Goal: Task Accomplishment & Management: Manage account settings

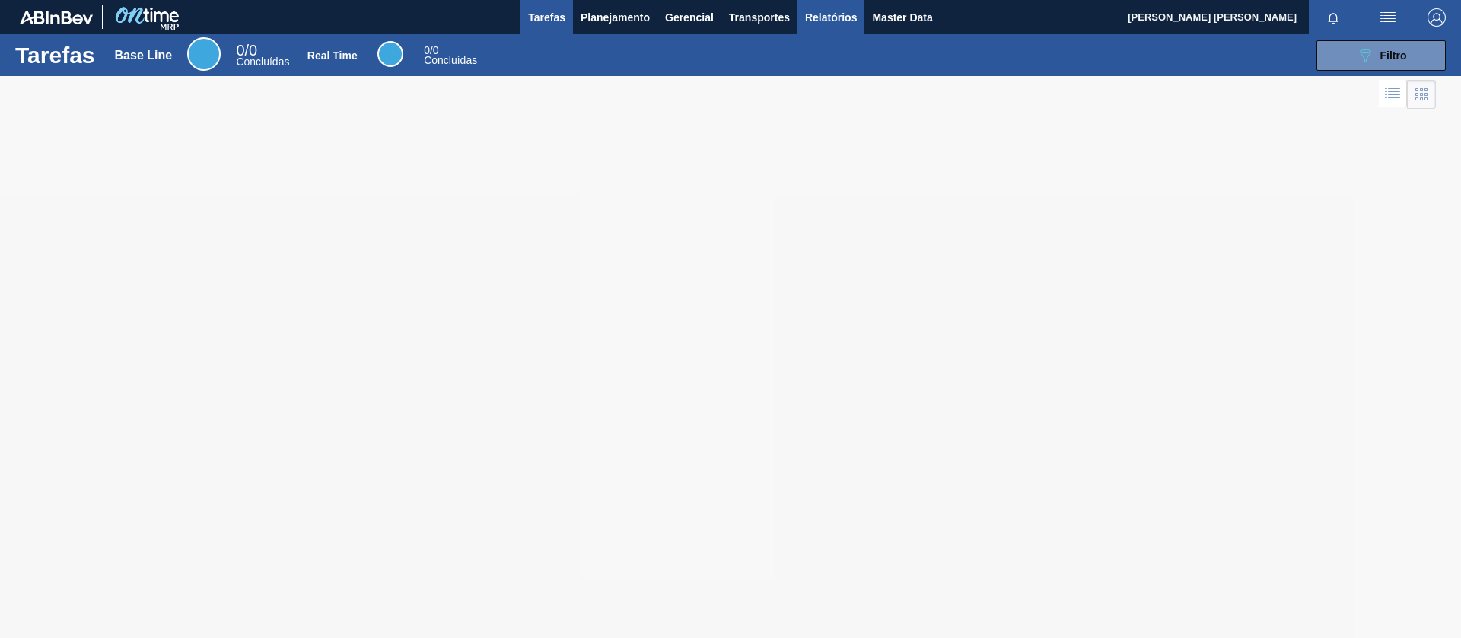
click at [841, 16] on span "Relatórios" at bounding box center [831, 17] width 52 height 18
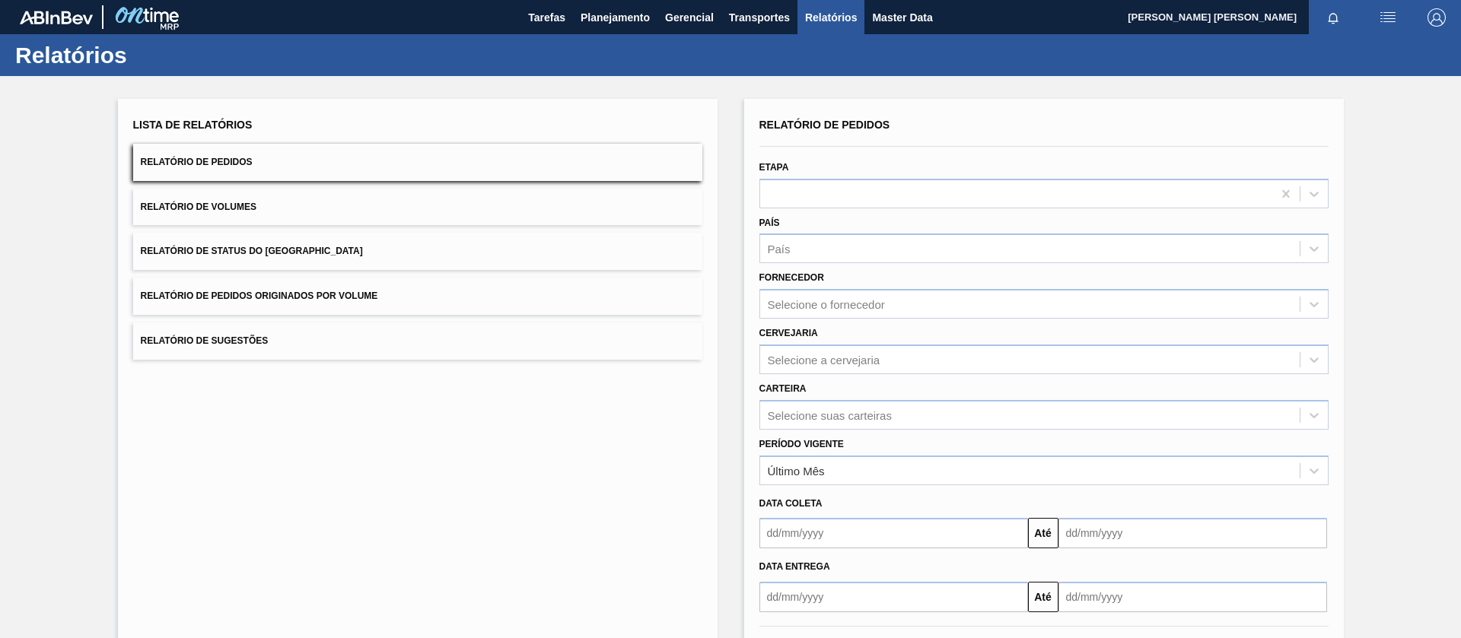
click at [379, 301] on button "Relatório de Pedidos Originados por Volume" at bounding box center [417, 296] width 569 height 37
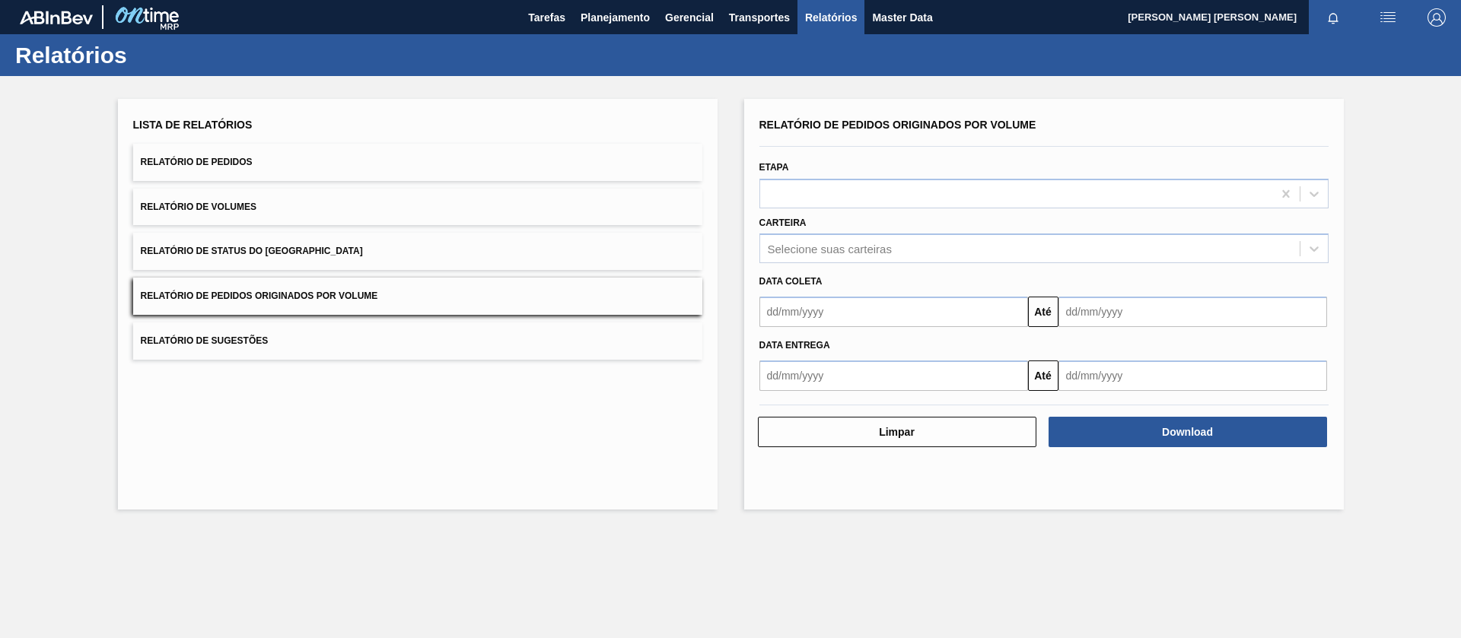
click at [888, 310] on input "text" at bounding box center [893, 312] width 269 height 30
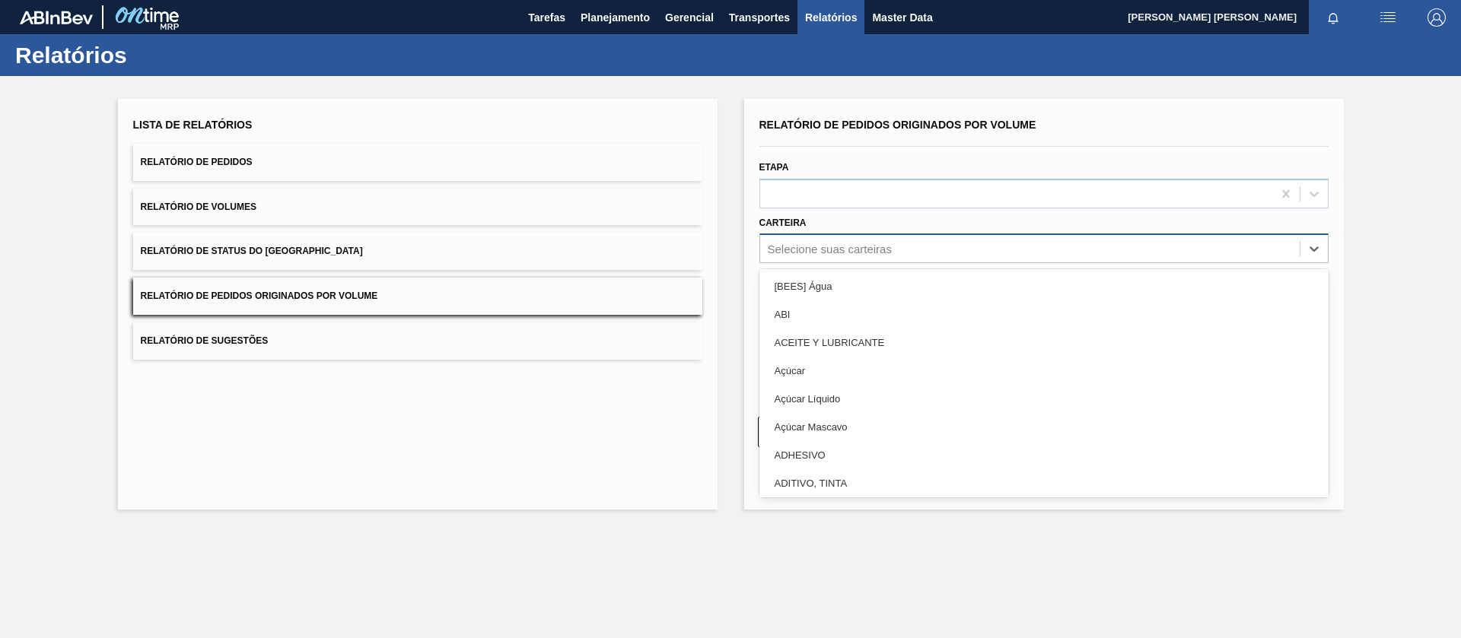
click at [879, 250] on div "Selecione suas carteiras" at bounding box center [830, 249] width 124 height 13
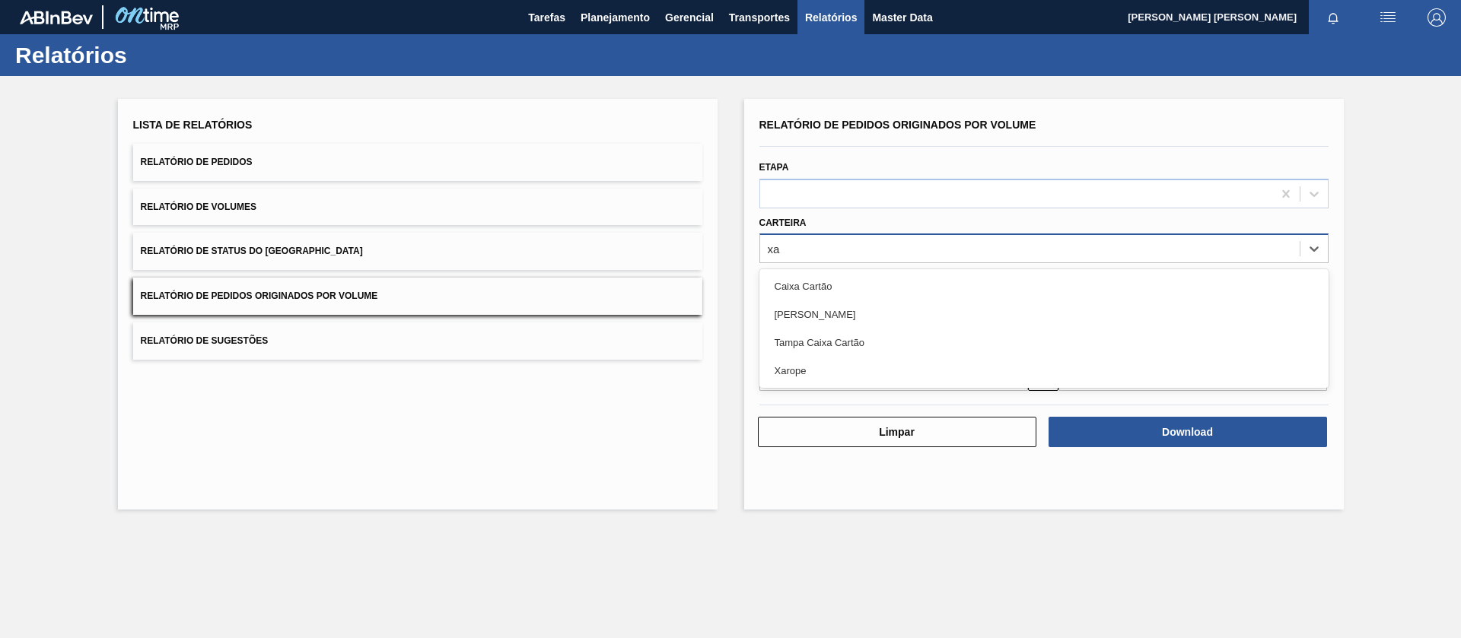
type input "xar"
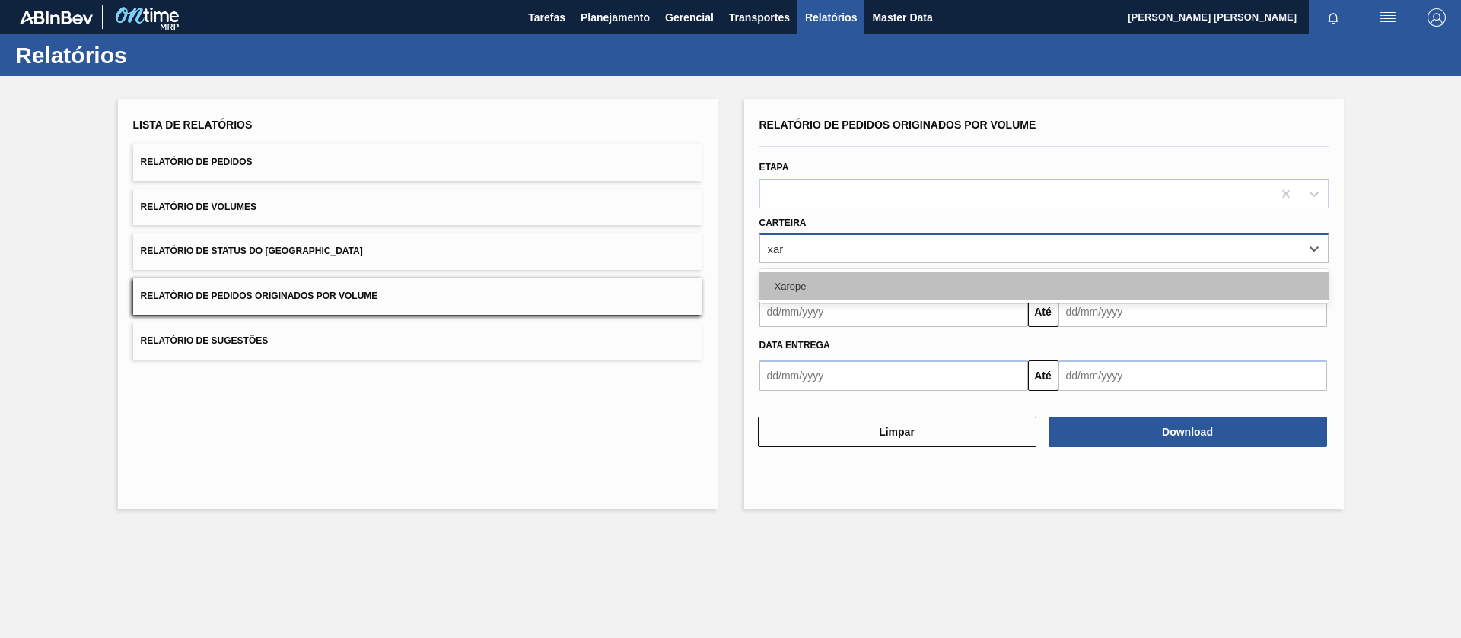
click at [876, 278] on div "Xarope" at bounding box center [1043, 286] width 569 height 28
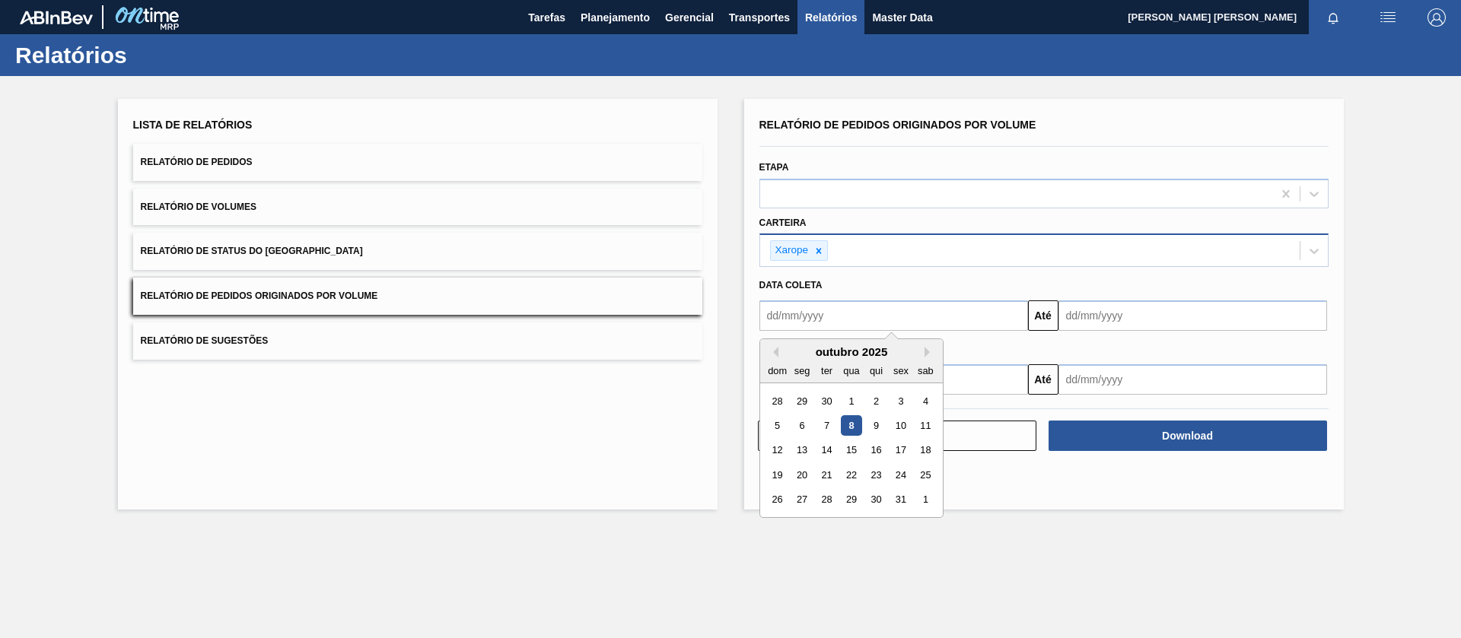
click at [847, 326] on input "text" at bounding box center [893, 315] width 269 height 30
click at [853, 398] on div "1" at bounding box center [851, 401] width 21 height 21
type input "[DATE]"
click at [1123, 324] on input "text" at bounding box center [1192, 315] width 269 height 30
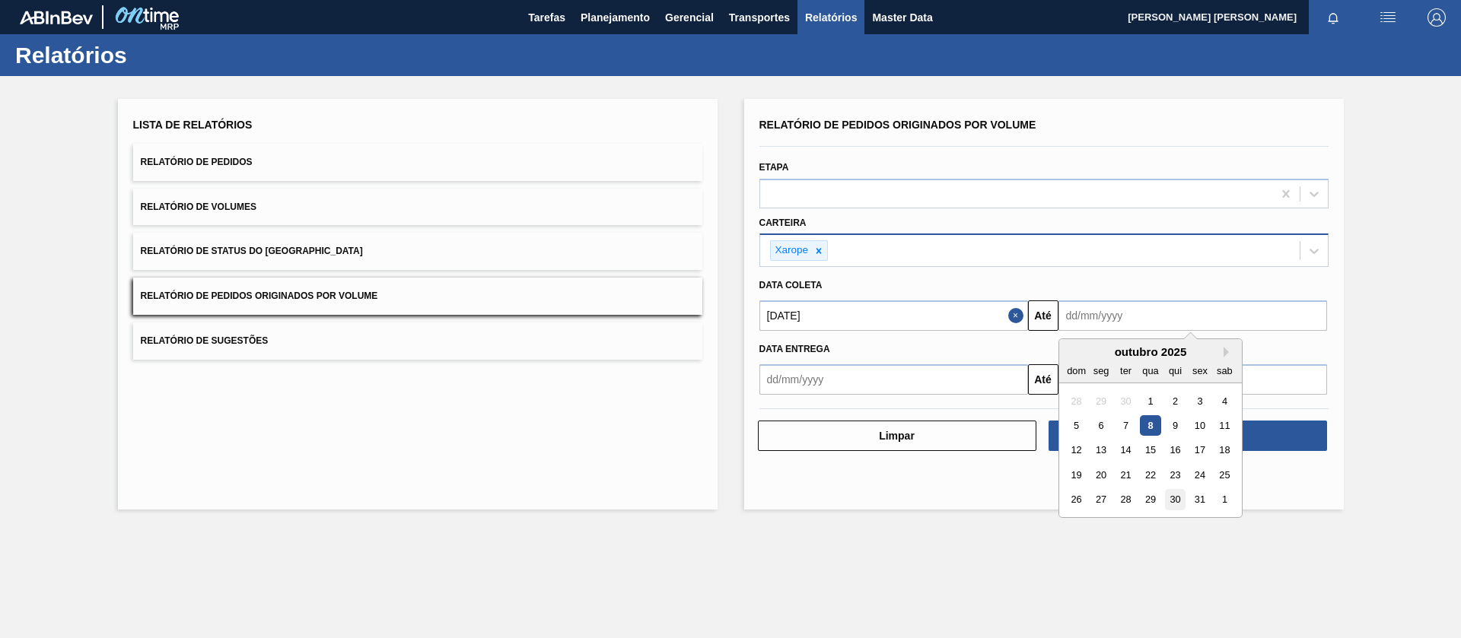
click at [1183, 500] on div "30" at bounding box center [1174, 500] width 21 height 21
click at [1122, 313] on input "[DATE]" at bounding box center [1192, 315] width 269 height 30
click at [1207, 505] on div "31" at bounding box center [1199, 500] width 21 height 21
type input "[DATE]"
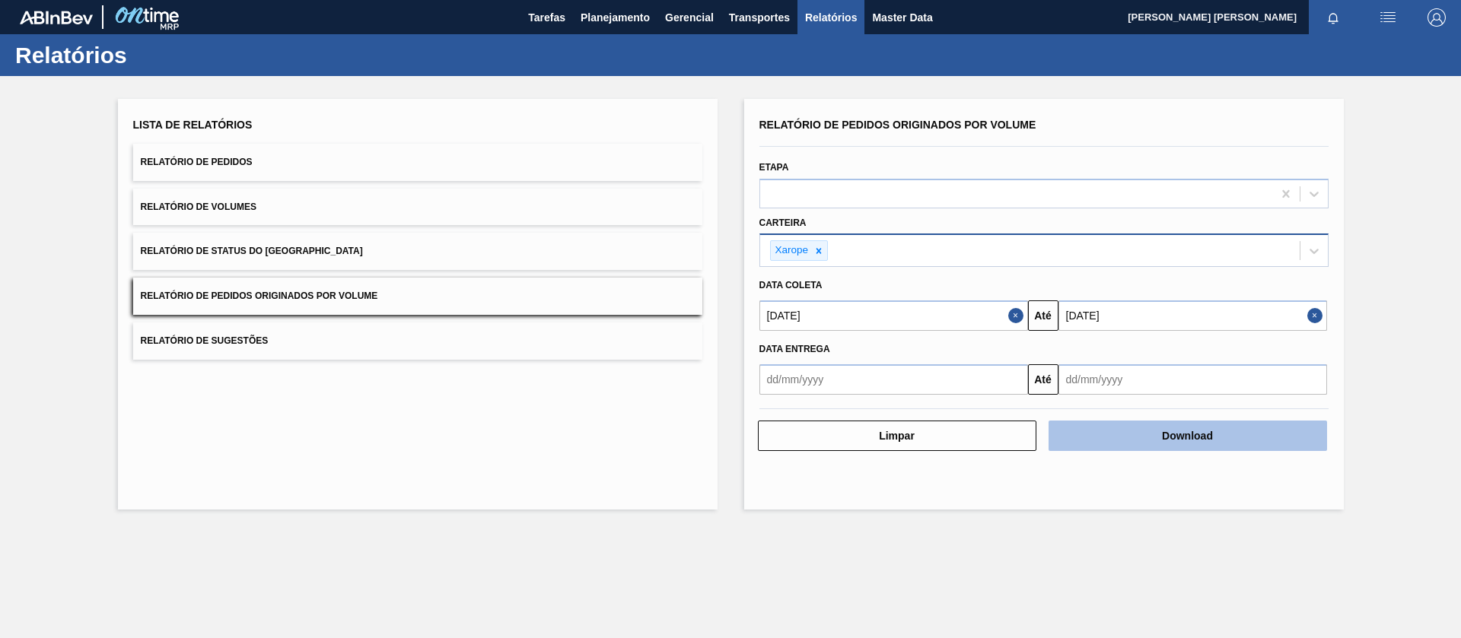
click at [1195, 440] on button "Download" at bounding box center [1187, 436] width 278 height 30
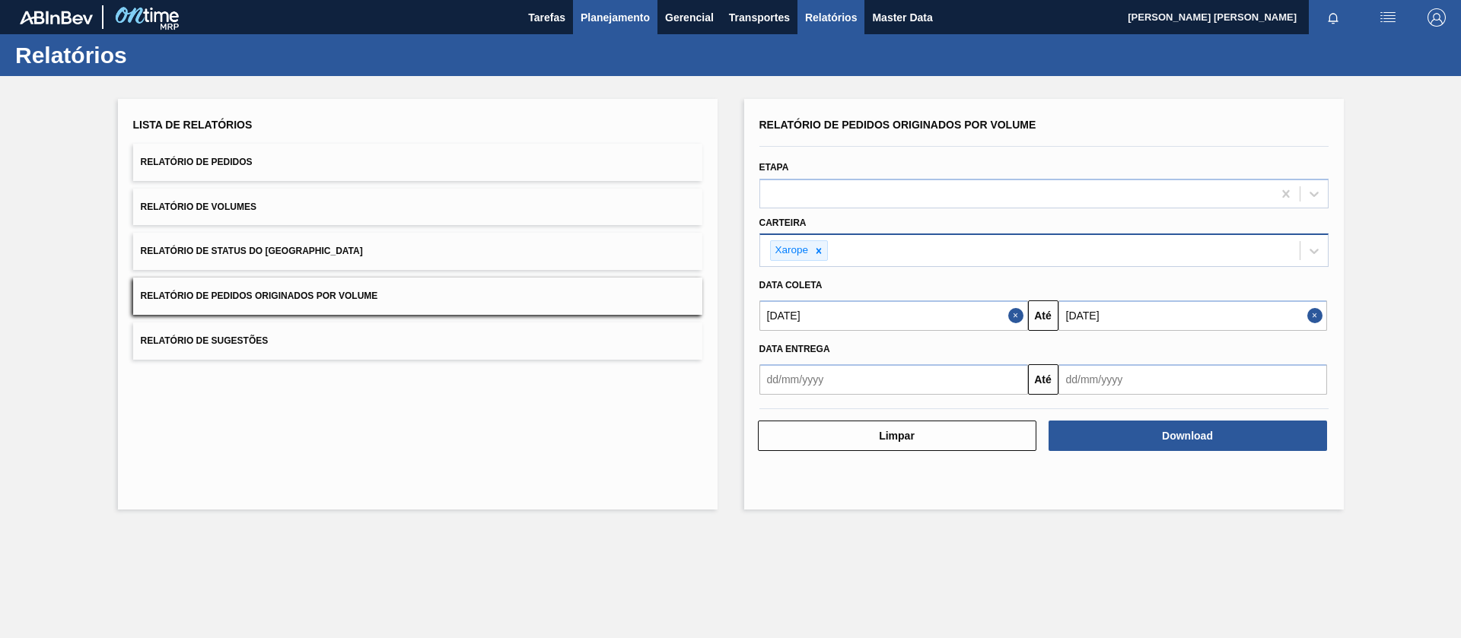
click at [584, 17] on span "Planejamento" at bounding box center [614, 17] width 69 height 18
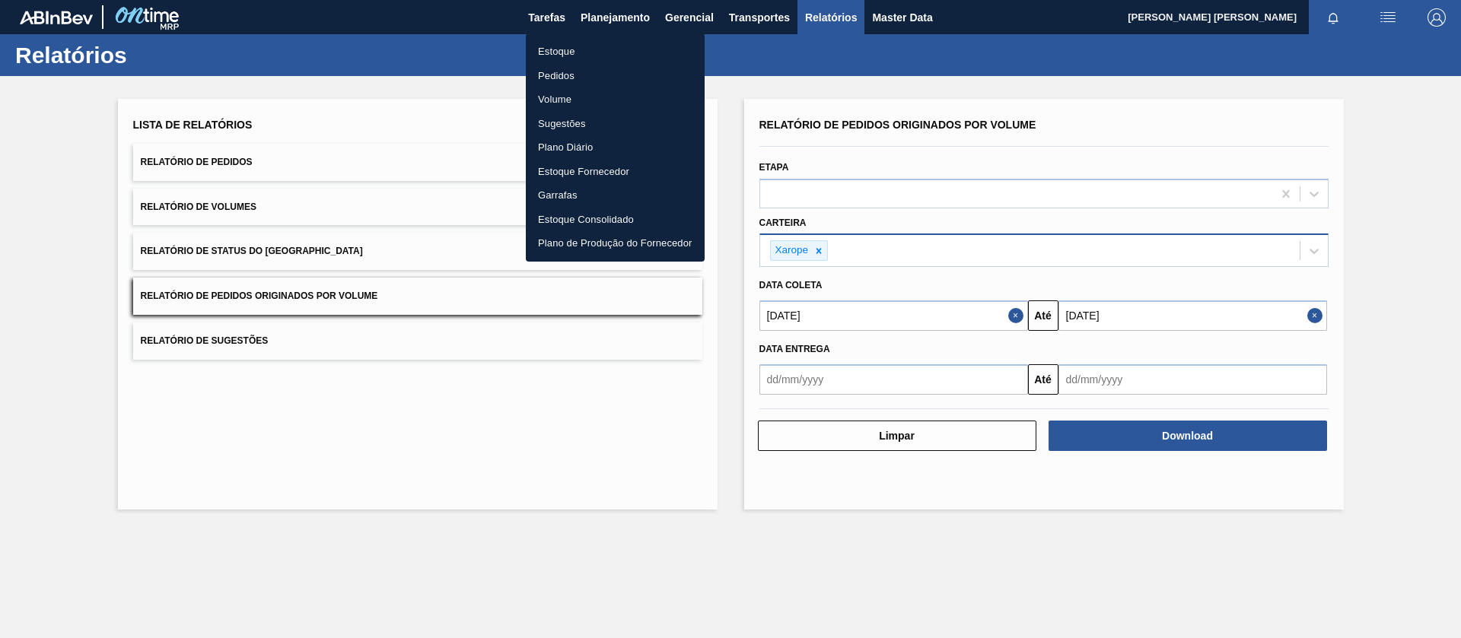
click at [569, 71] on li "Pedidos" at bounding box center [615, 76] width 179 height 24
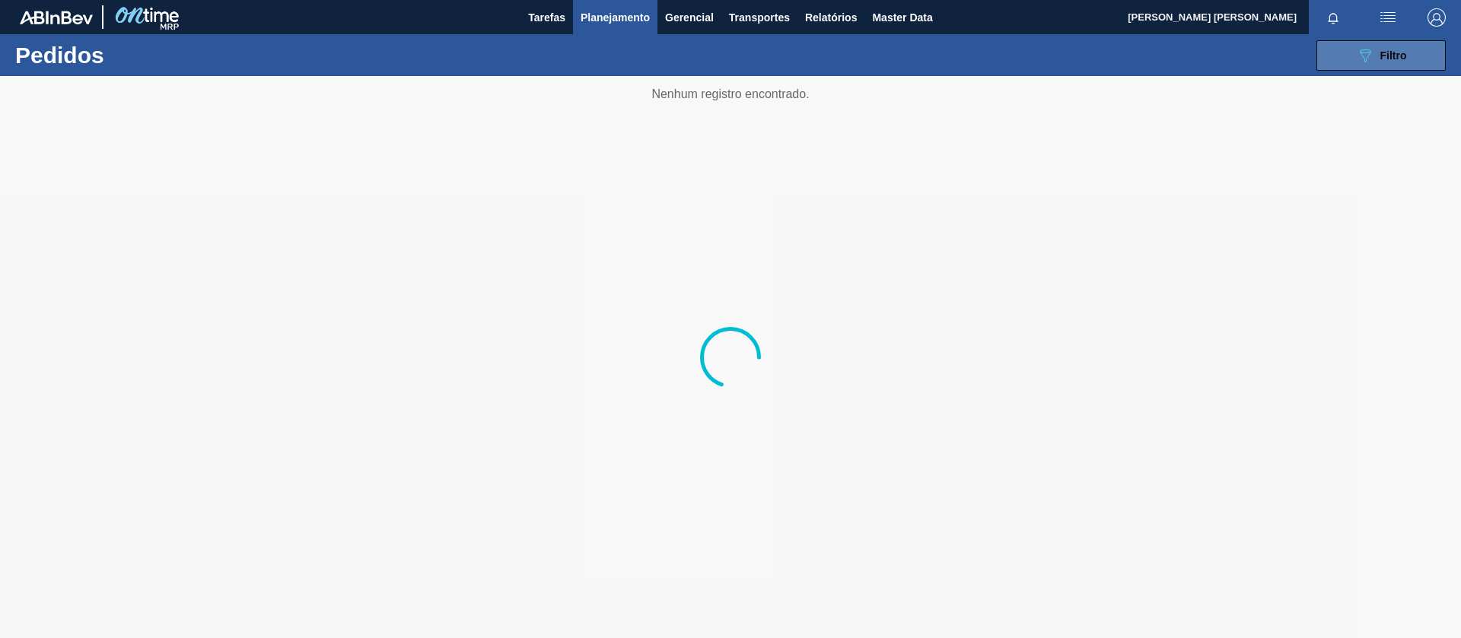
click at [1397, 60] on span "Filtro" at bounding box center [1393, 55] width 27 height 12
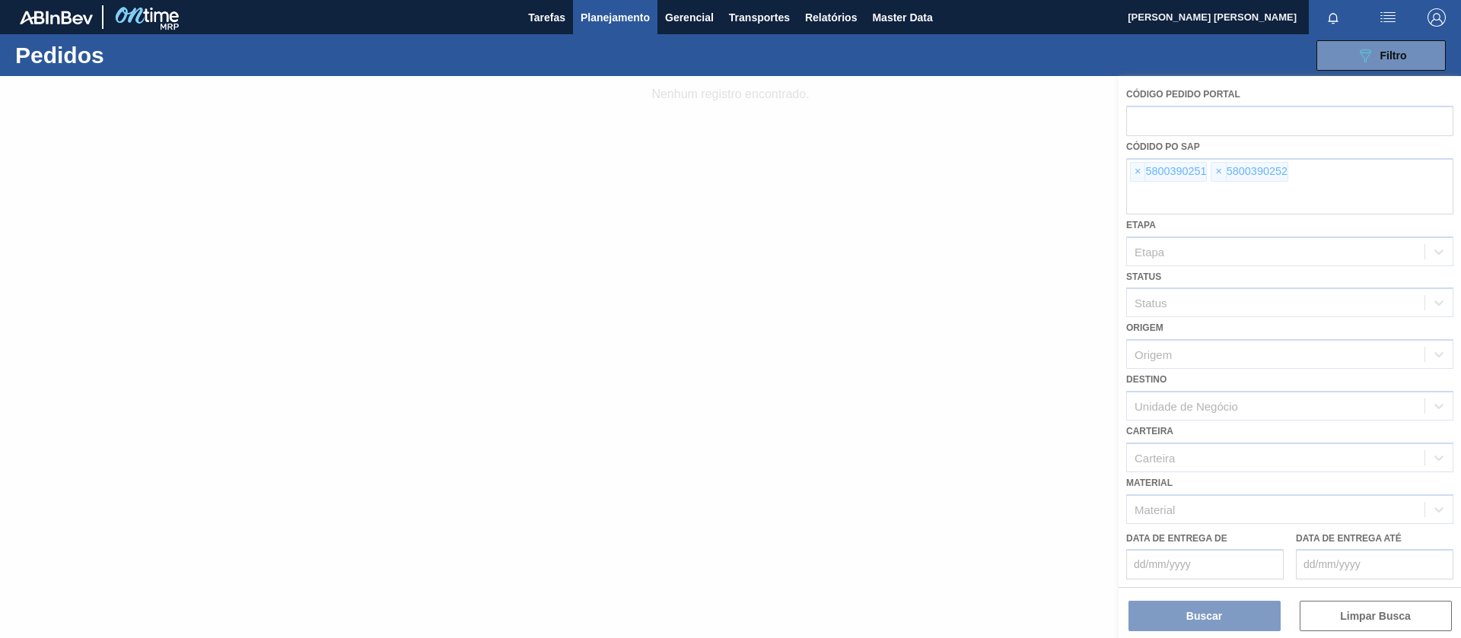
click at [1132, 180] on div at bounding box center [730, 357] width 1461 height 562
click at [1137, 168] on div at bounding box center [730, 357] width 1461 height 562
click at [1138, 167] on span "×" at bounding box center [1137, 172] width 14 height 18
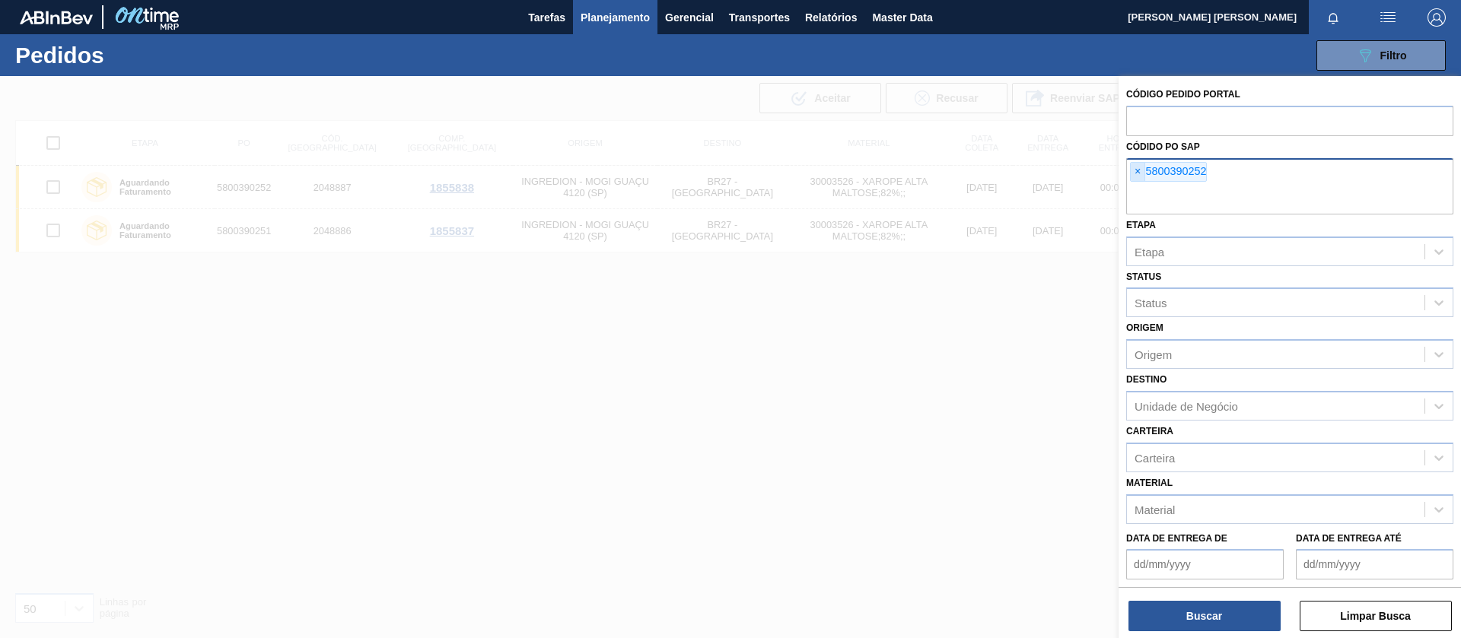
click at [1138, 167] on span "×" at bounding box center [1137, 172] width 14 height 18
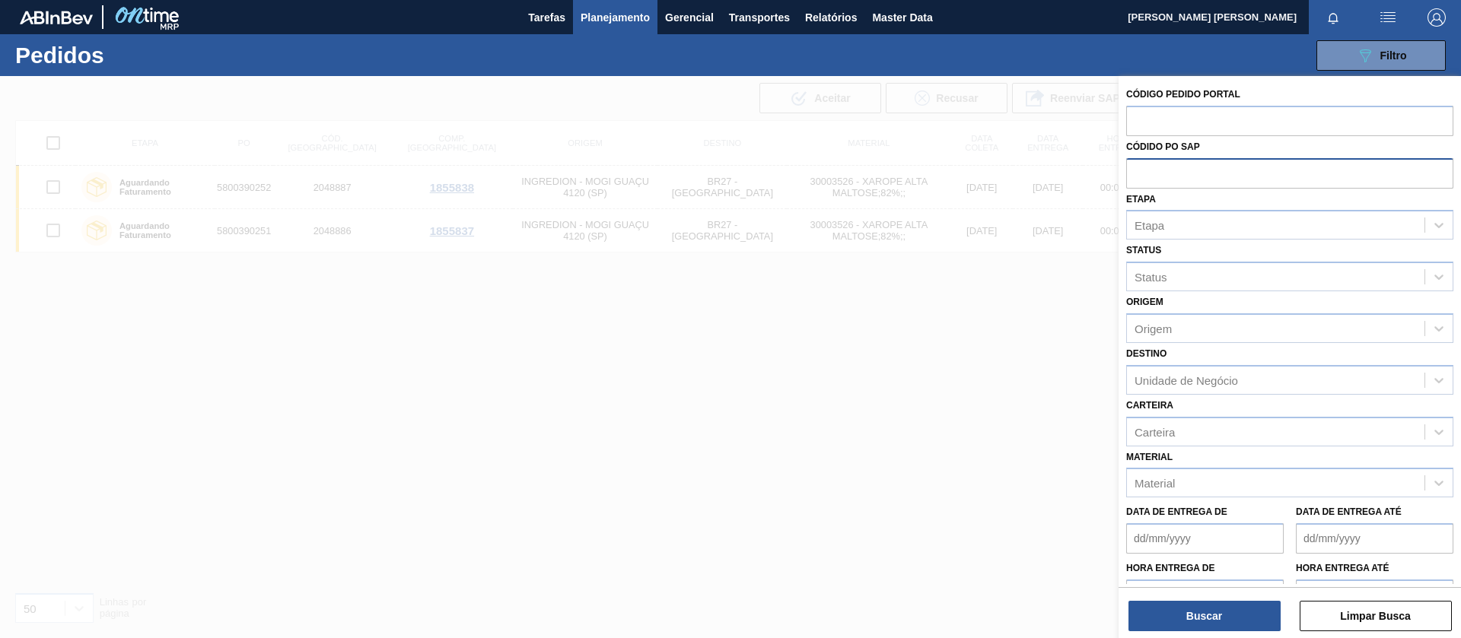
click at [1138, 167] on input "text" at bounding box center [1289, 172] width 327 height 29
paste input "5800390747"
type input "5800390747"
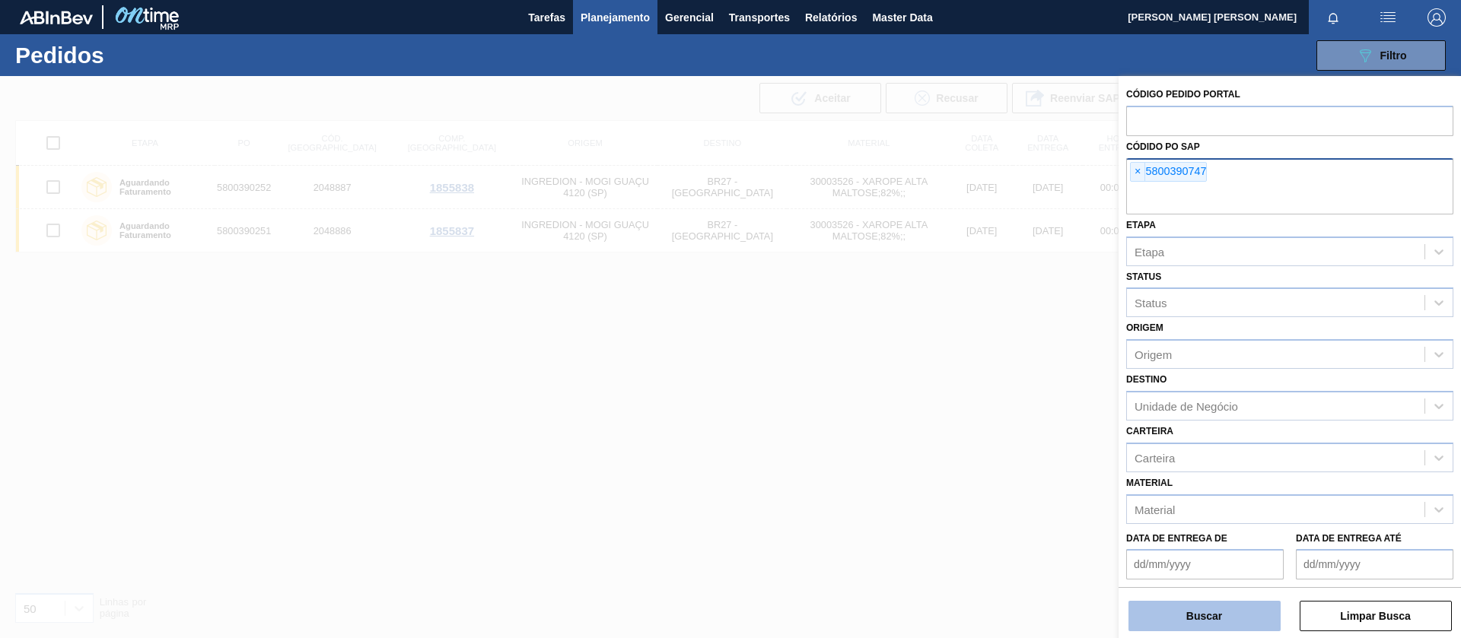
click at [1173, 620] on button "Buscar" at bounding box center [1204, 616] width 152 height 30
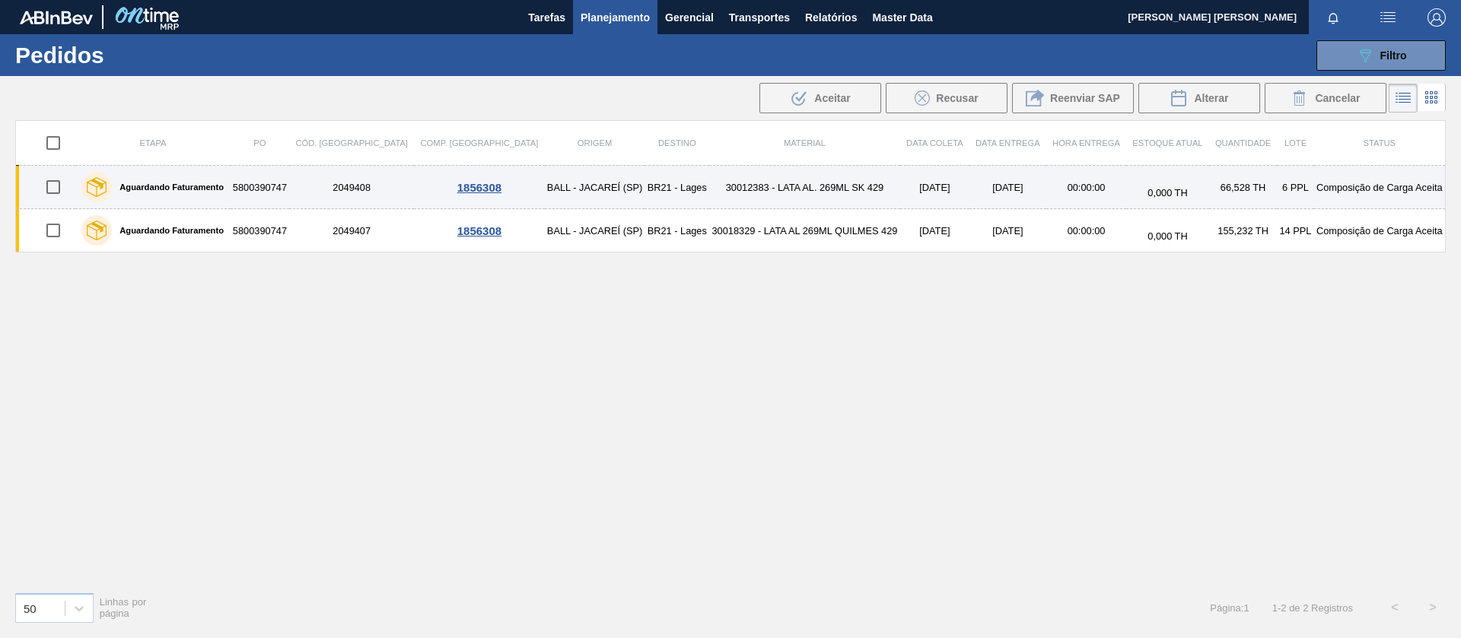
click at [272, 188] on td "5800390747" at bounding box center [260, 187] width 59 height 43
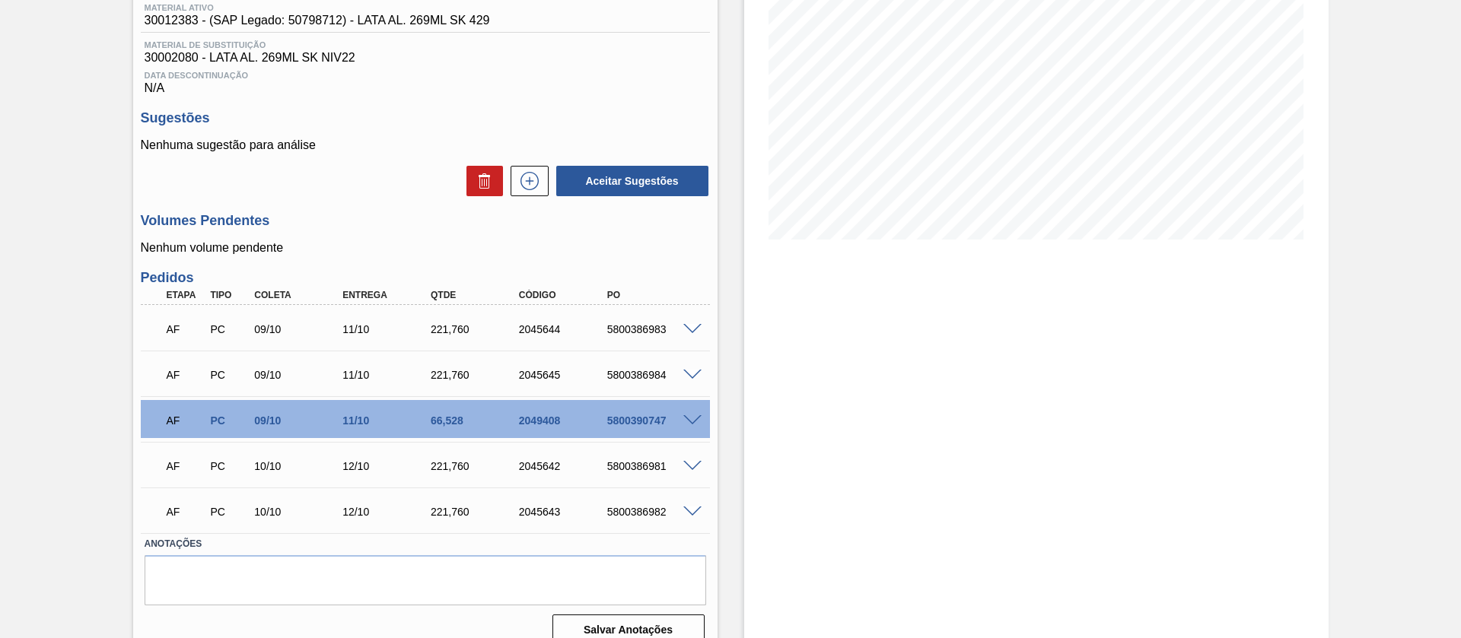
scroll to position [225, 0]
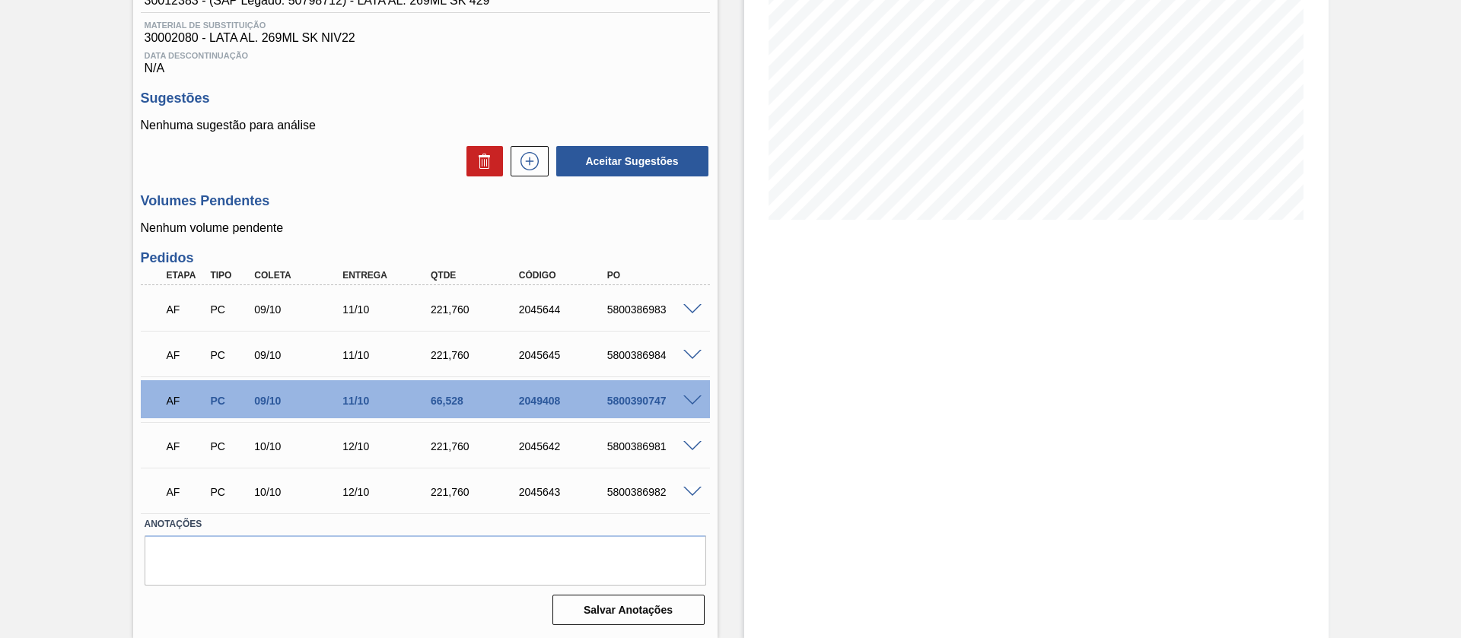
click at [692, 402] on span at bounding box center [692, 401] width 18 height 11
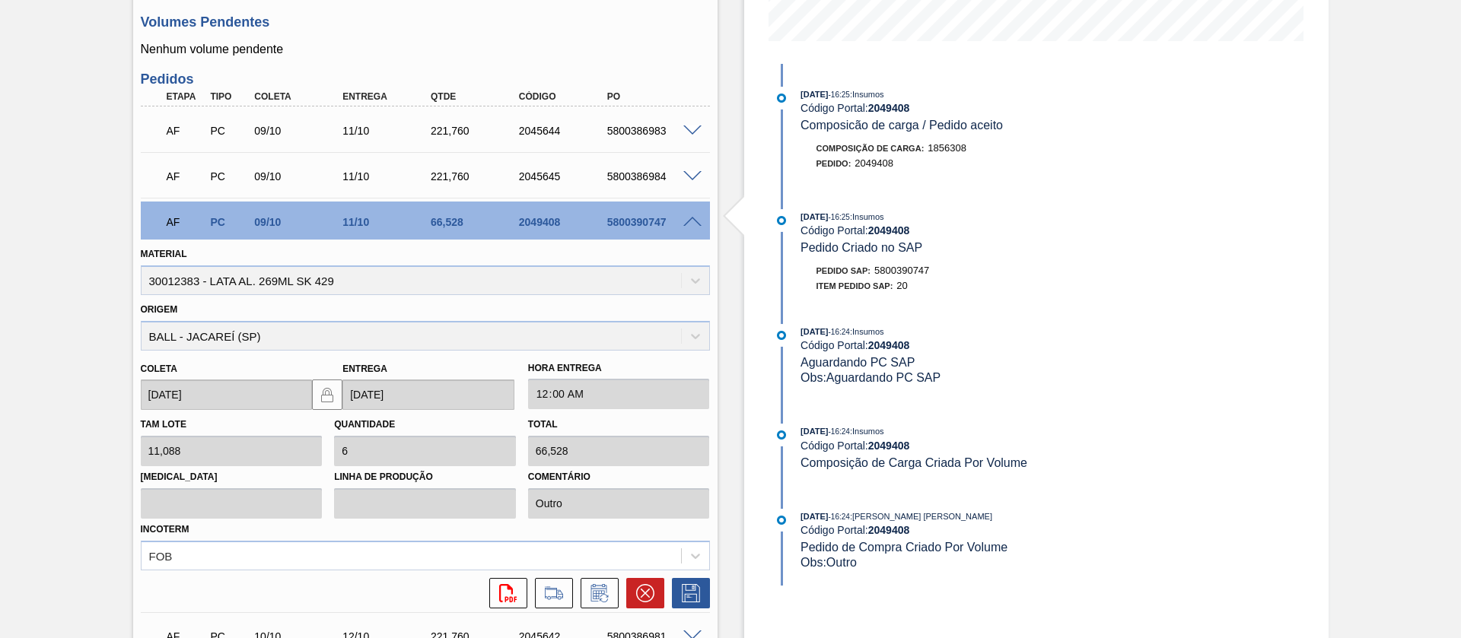
scroll to position [400, 0]
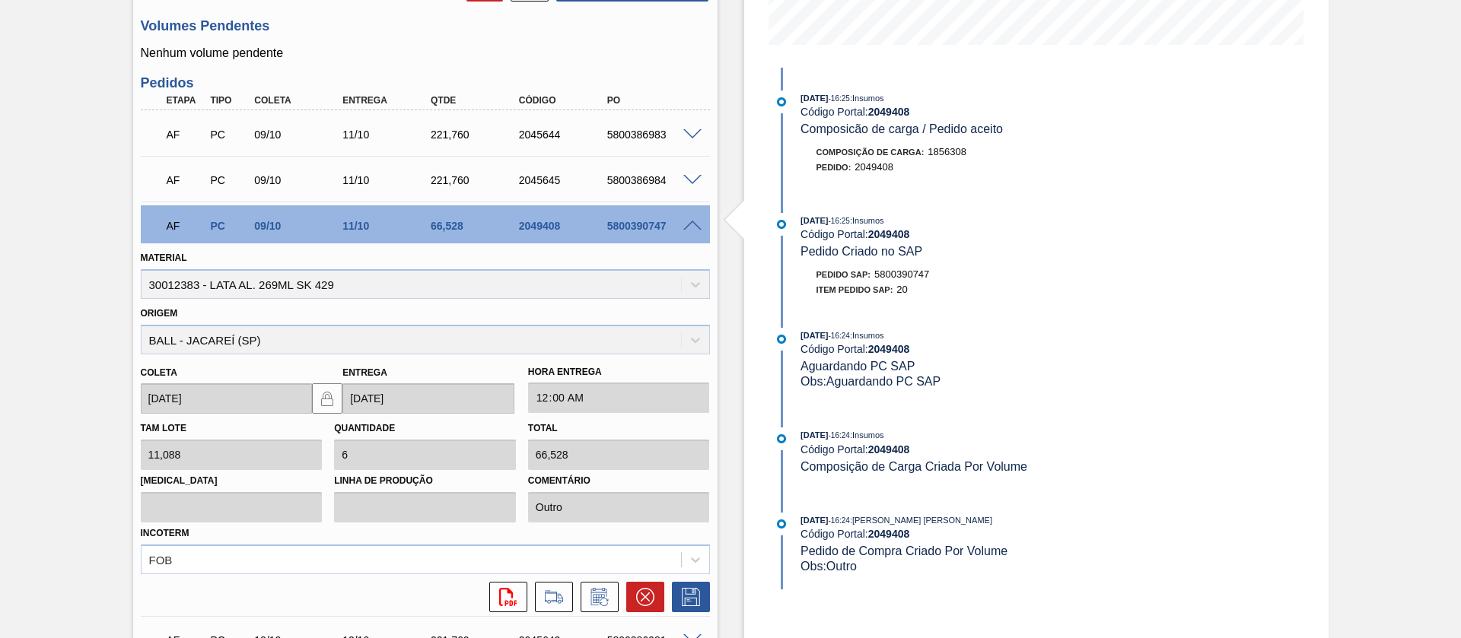
click at [679, 228] on div at bounding box center [694, 224] width 30 height 11
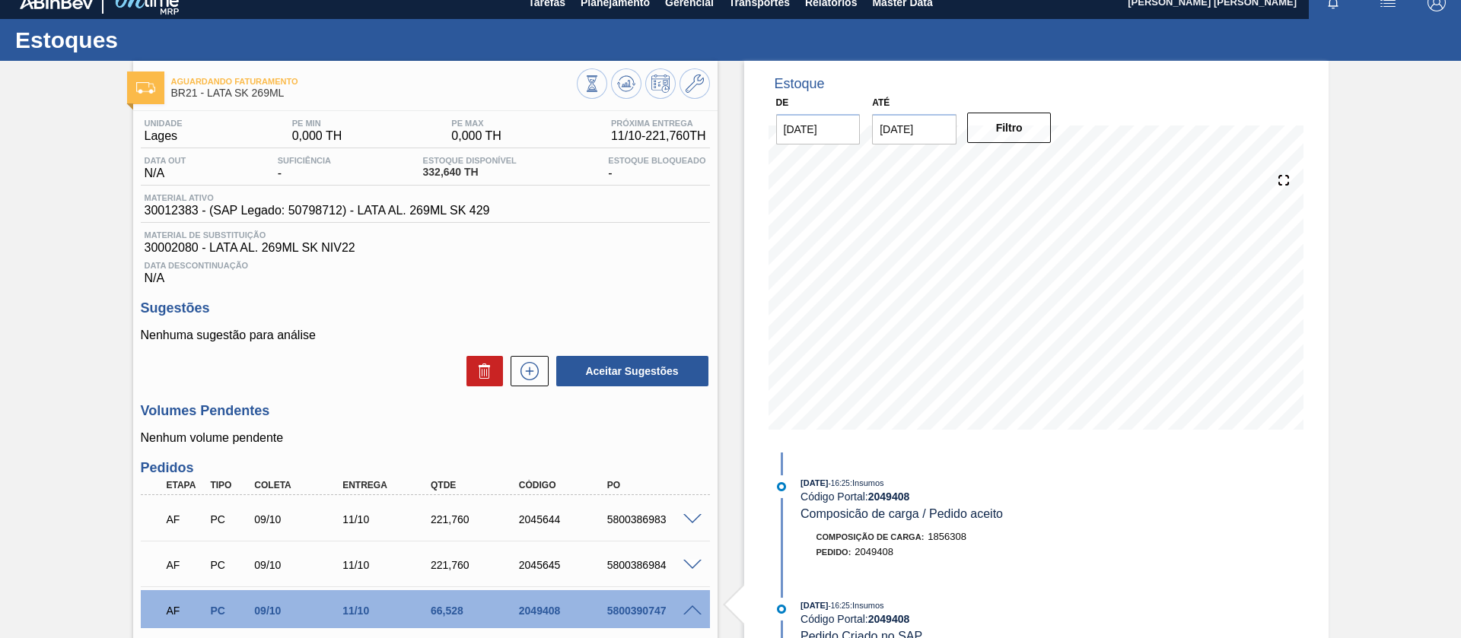
scroll to position [0, 0]
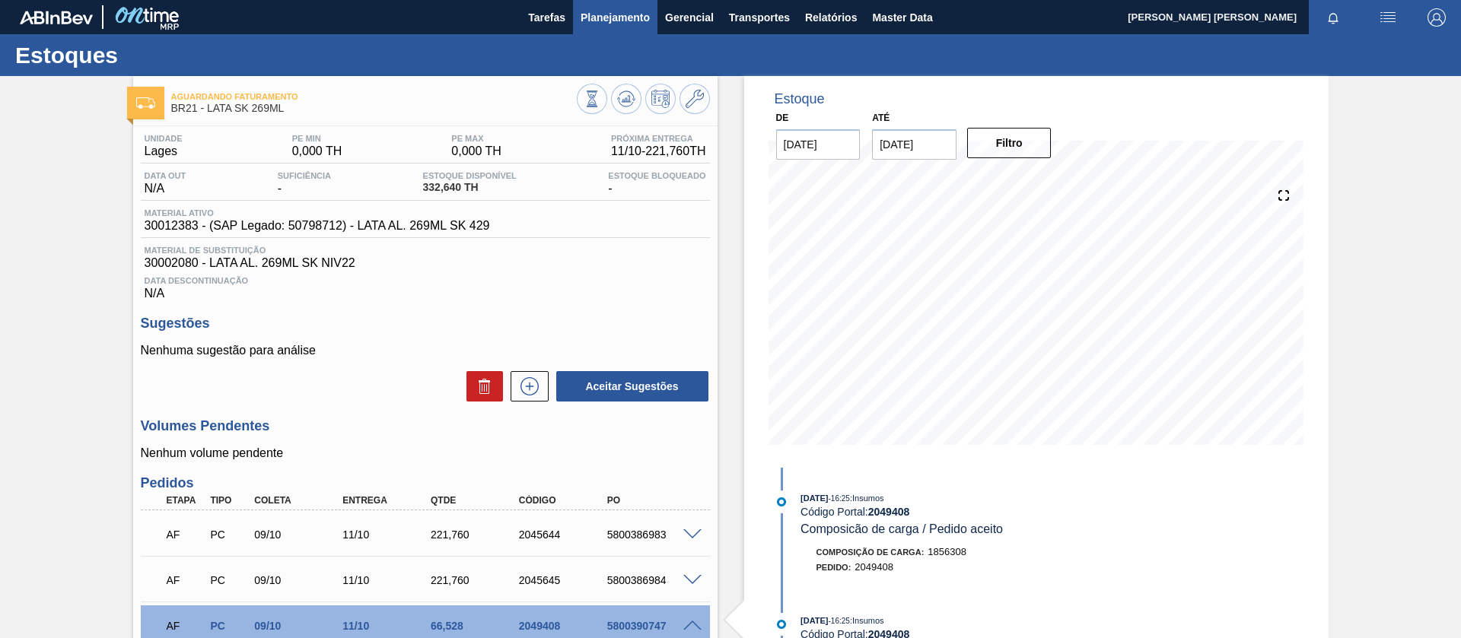
click at [605, 12] on span "Planejamento" at bounding box center [614, 17] width 69 height 18
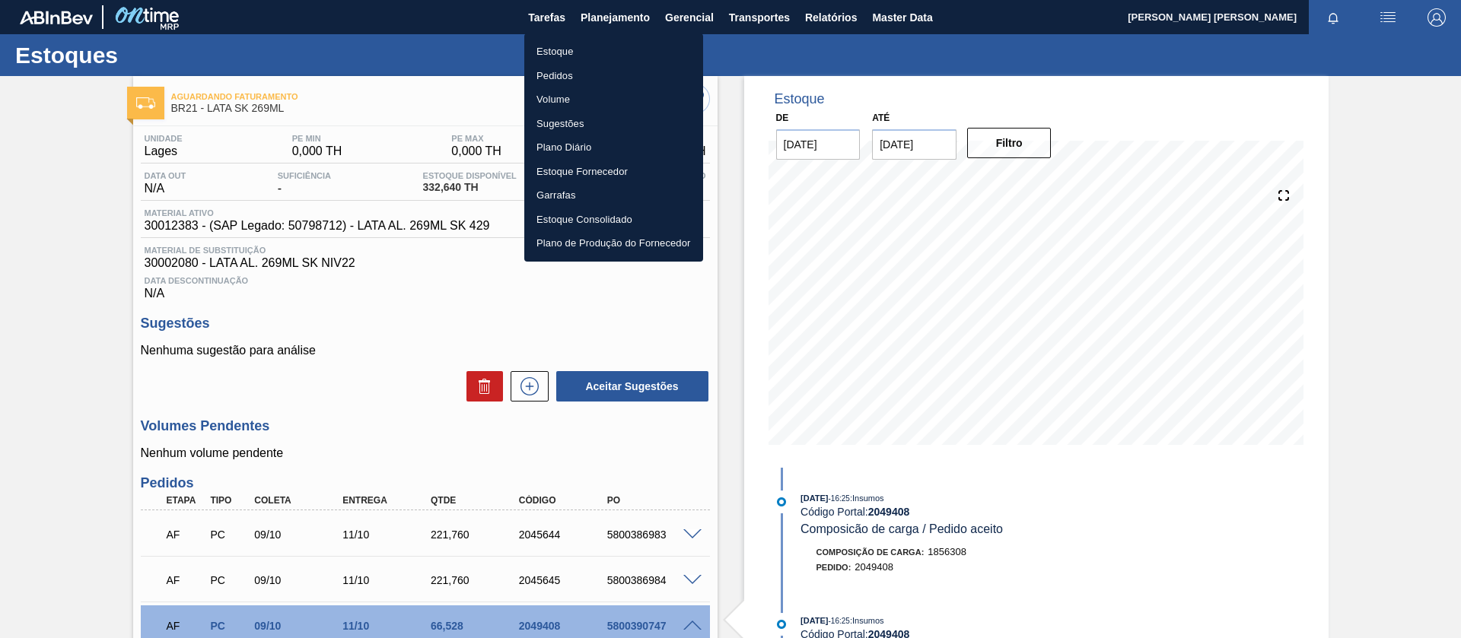
click at [566, 65] on li "Pedidos" at bounding box center [613, 76] width 179 height 24
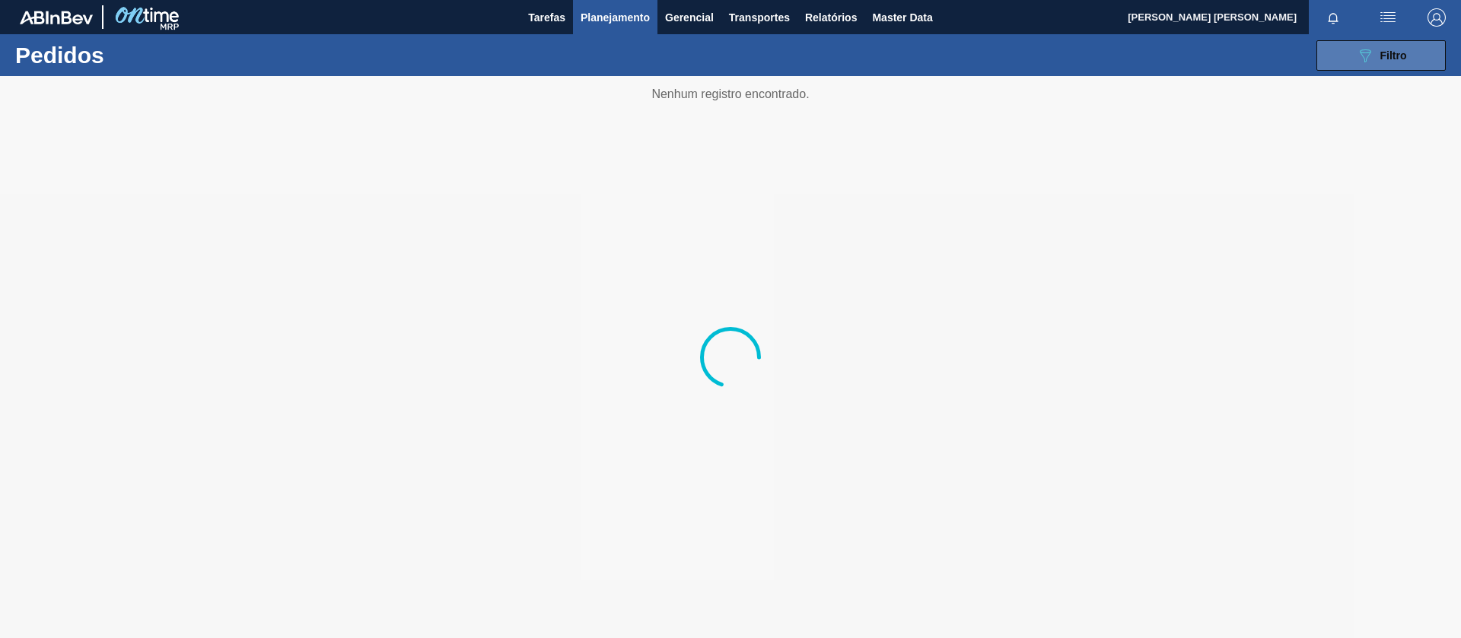
click at [1356, 49] on icon "089F7B8B-B2A5-4AFE-B5C0-19BA573D28AC" at bounding box center [1365, 55] width 18 height 18
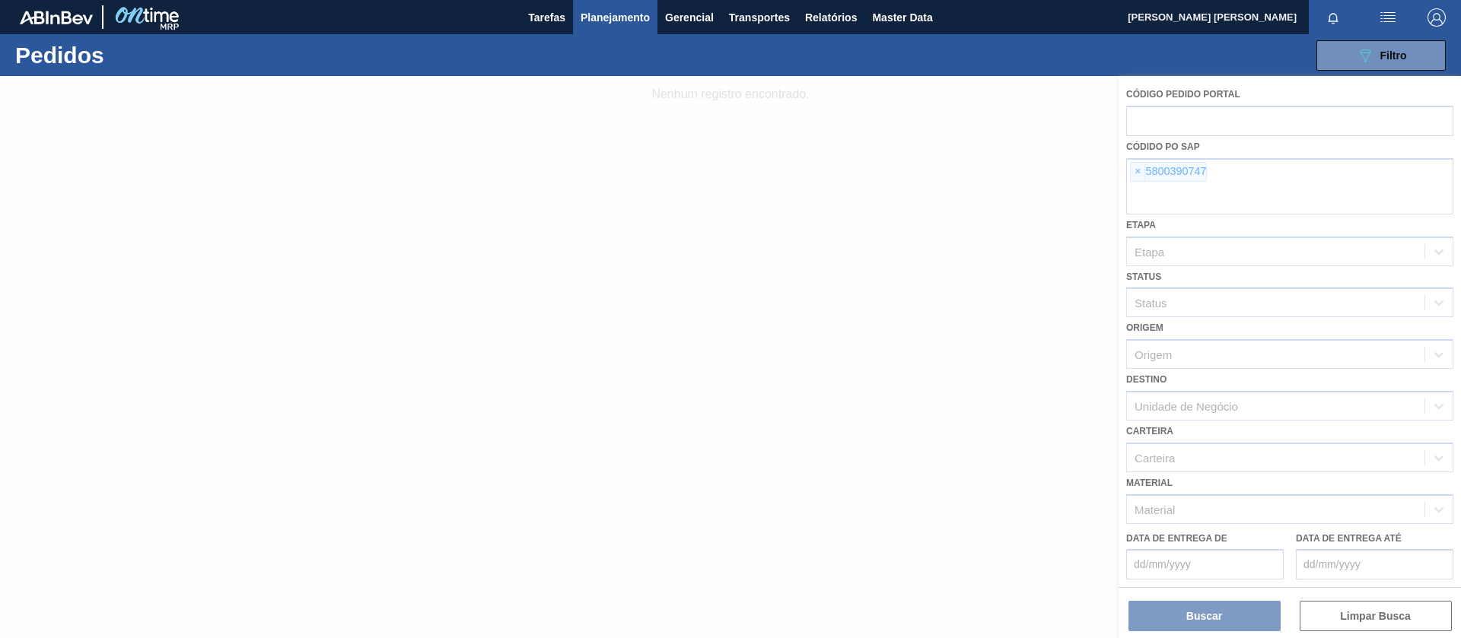
click at [1136, 173] on div at bounding box center [730, 357] width 1461 height 562
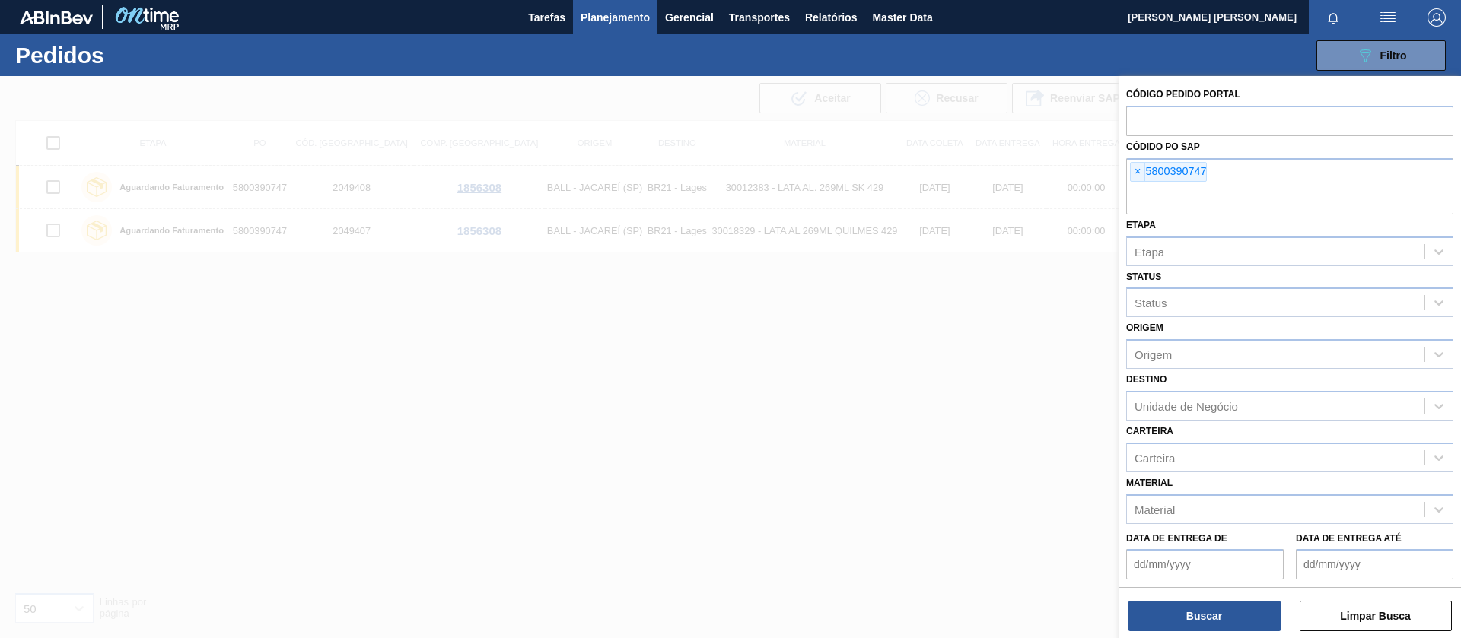
click at [1136, 173] on span "×" at bounding box center [1137, 172] width 14 height 18
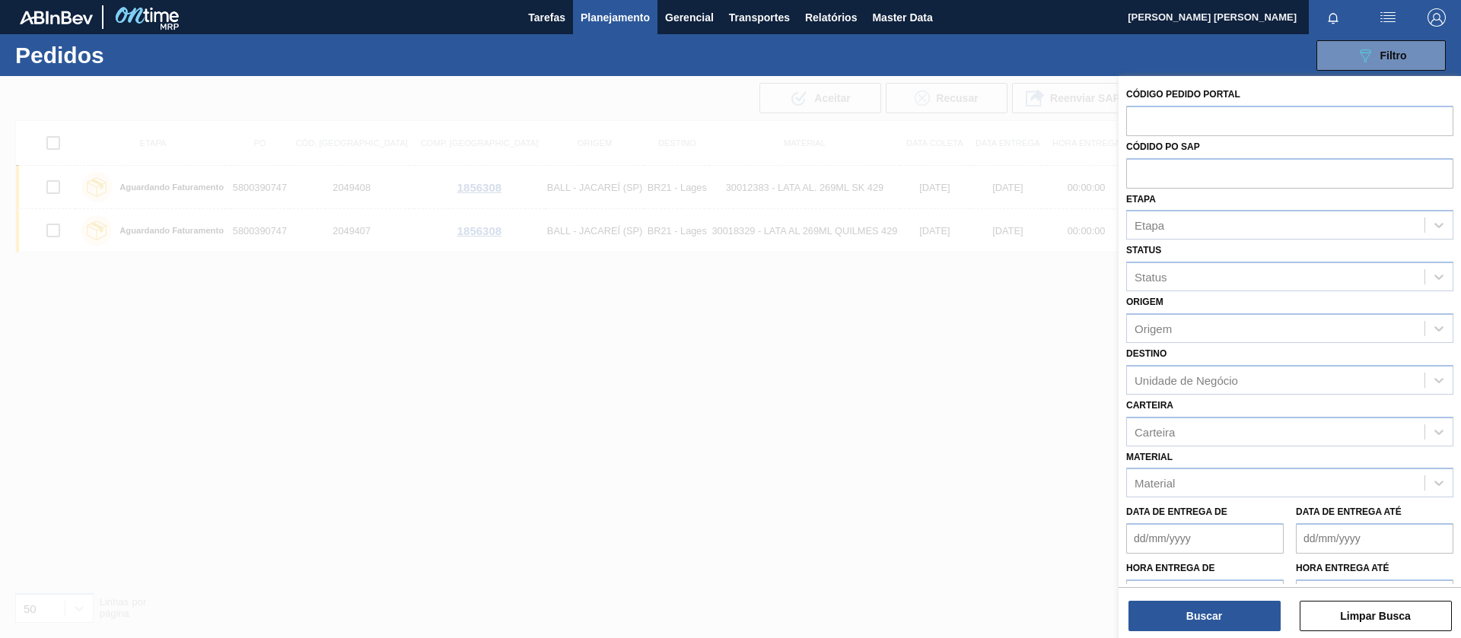
paste input "5800390746"
type input "5800390746"
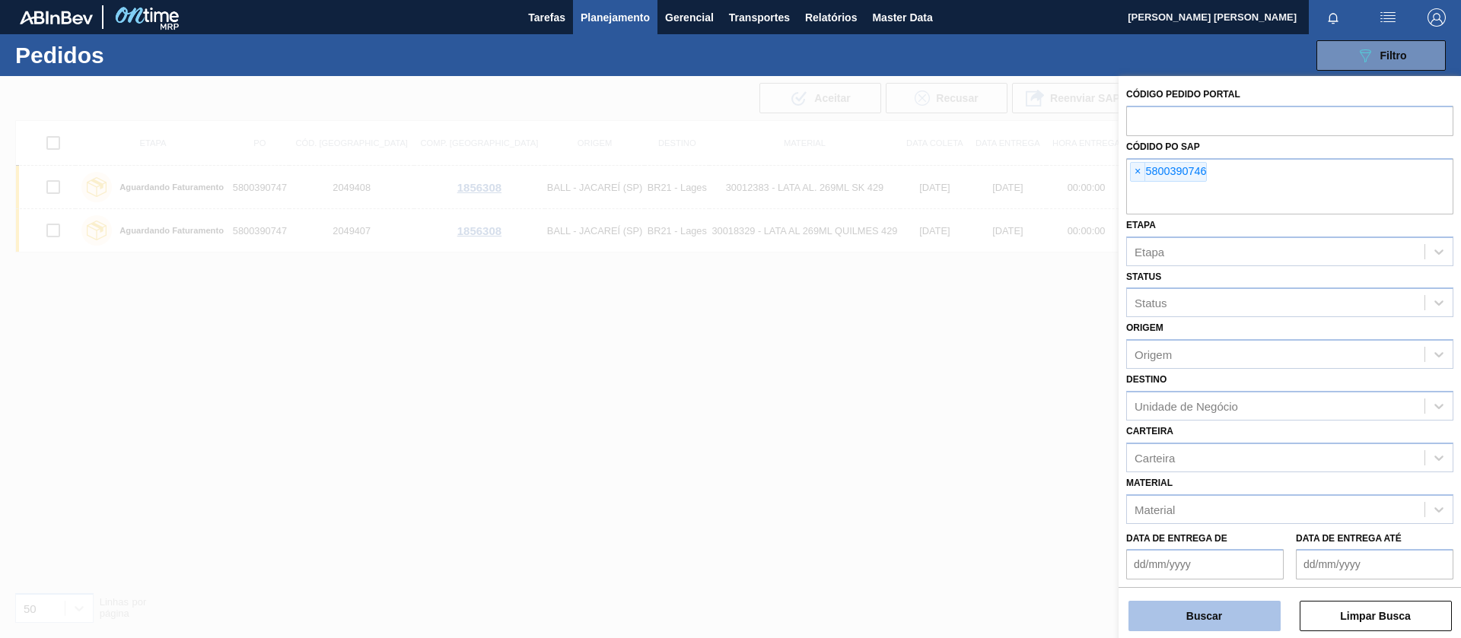
click at [1158, 619] on button "Buscar" at bounding box center [1204, 616] width 152 height 30
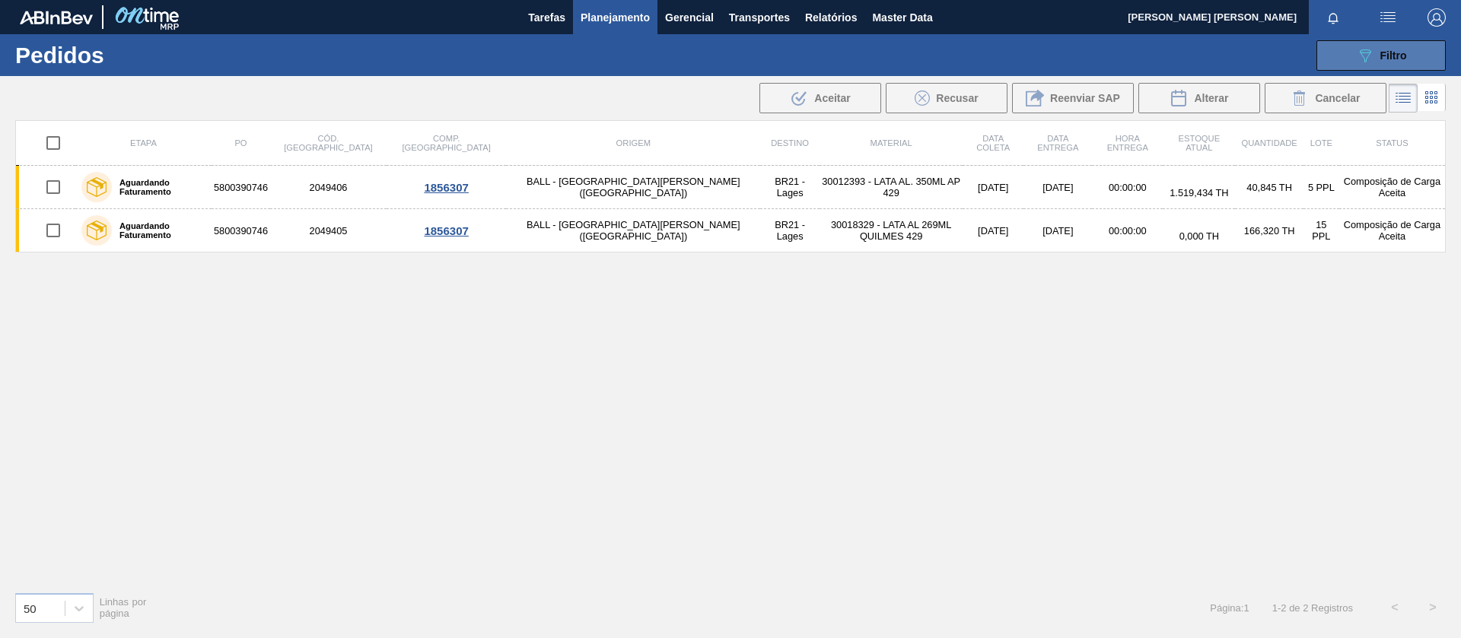
click at [1388, 58] on span "Filtro" at bounding box center [1393, 55] width 27 height 12
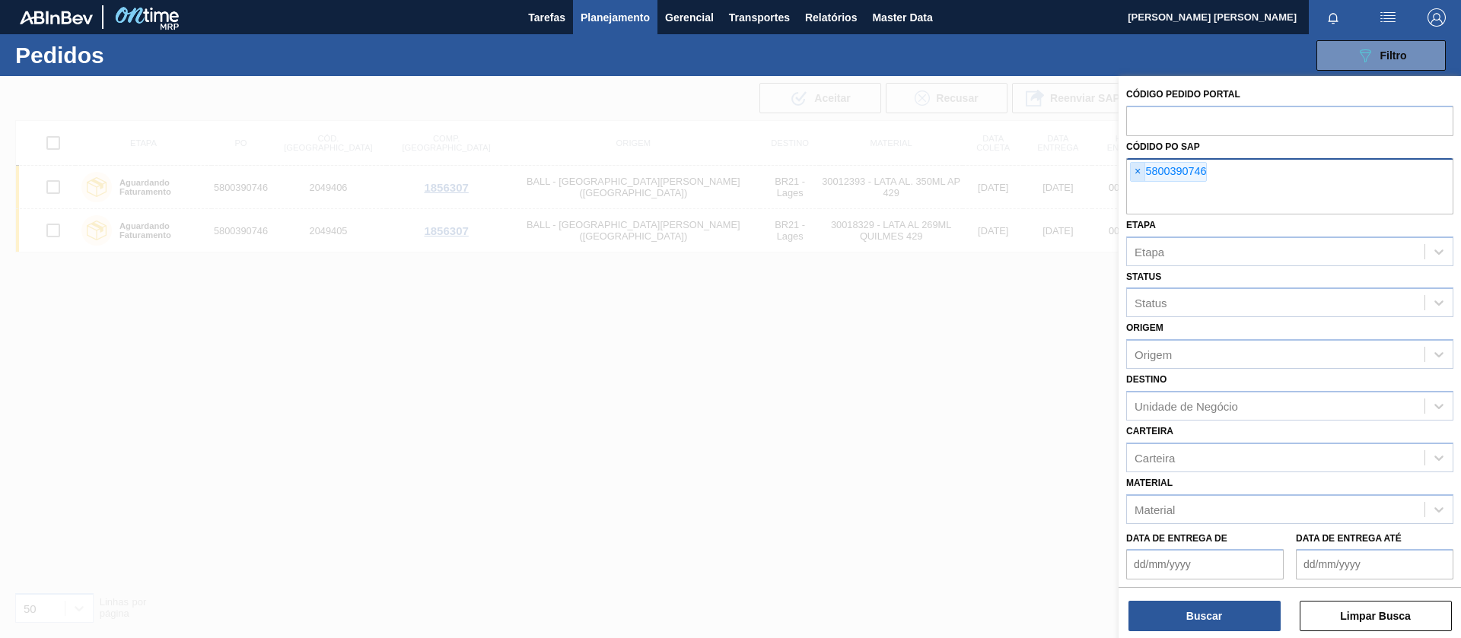
click at [1142, 166] on span "×" at bounding box center [1137, 172] width 14 height 18
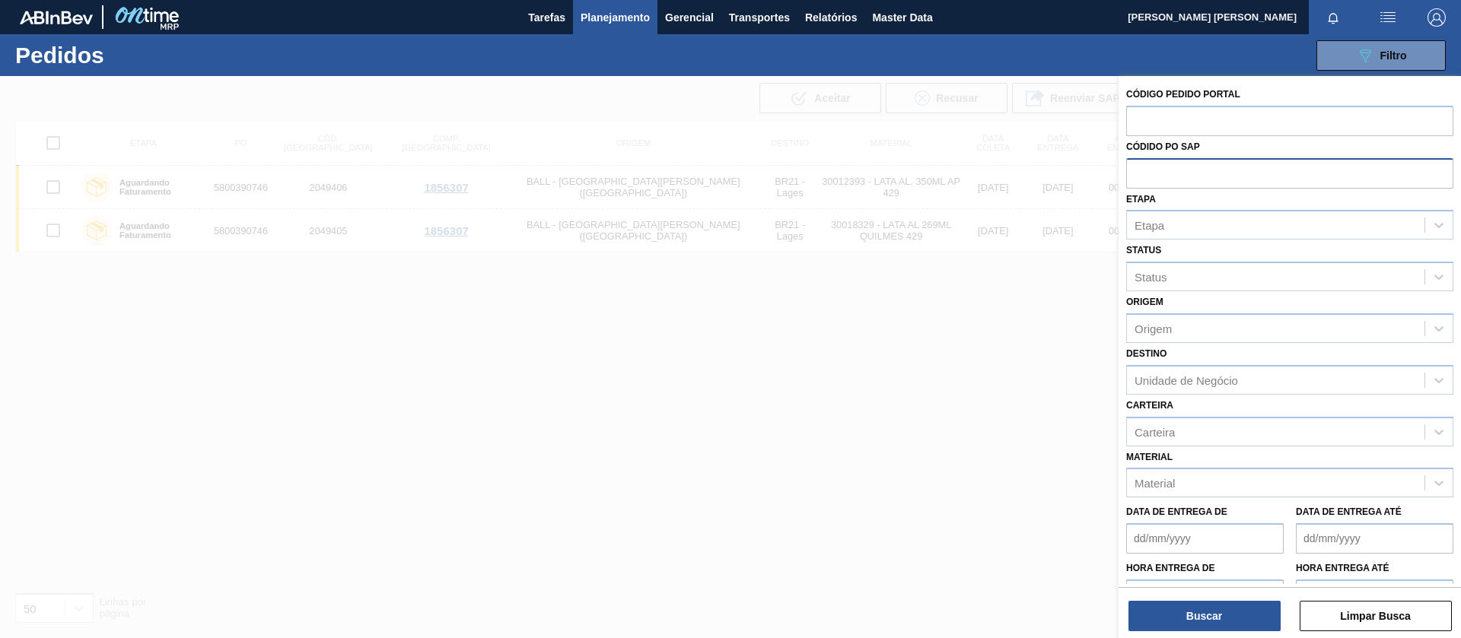
paste input "text"
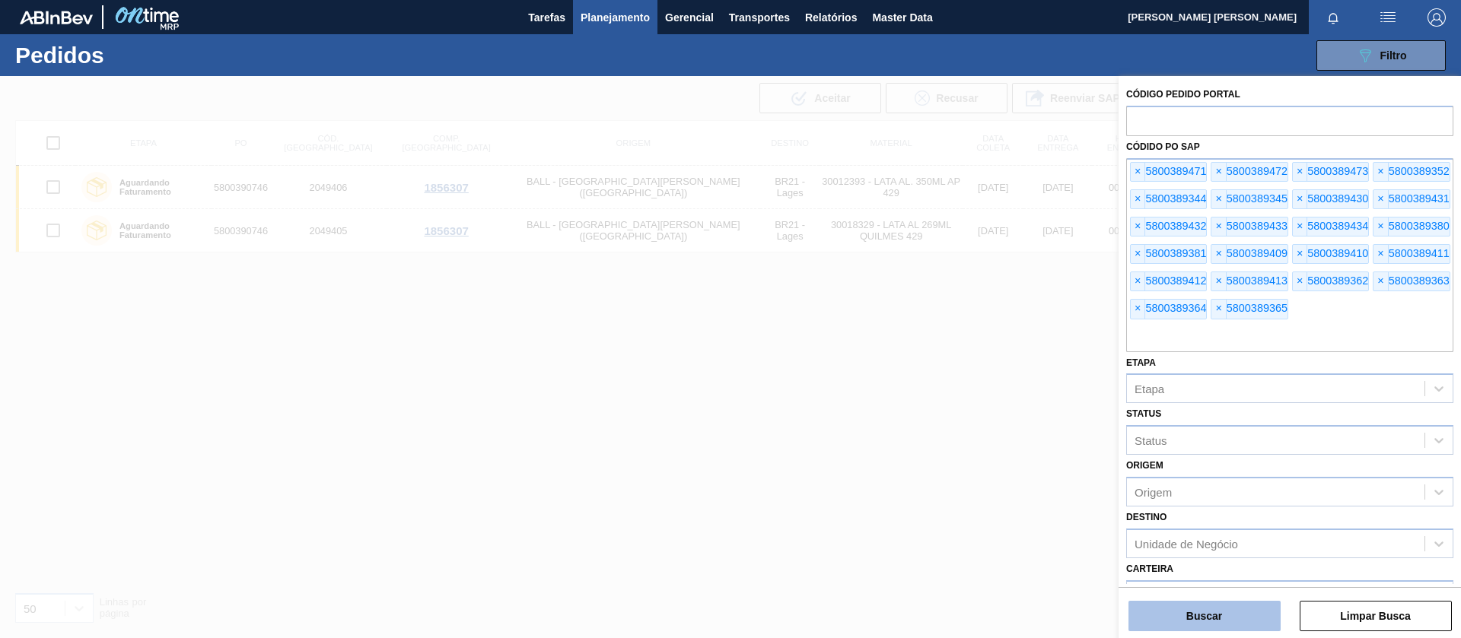
click at [1199, 612] on button "Buscar" at bounding box center [1204, 616] width 152 height 30
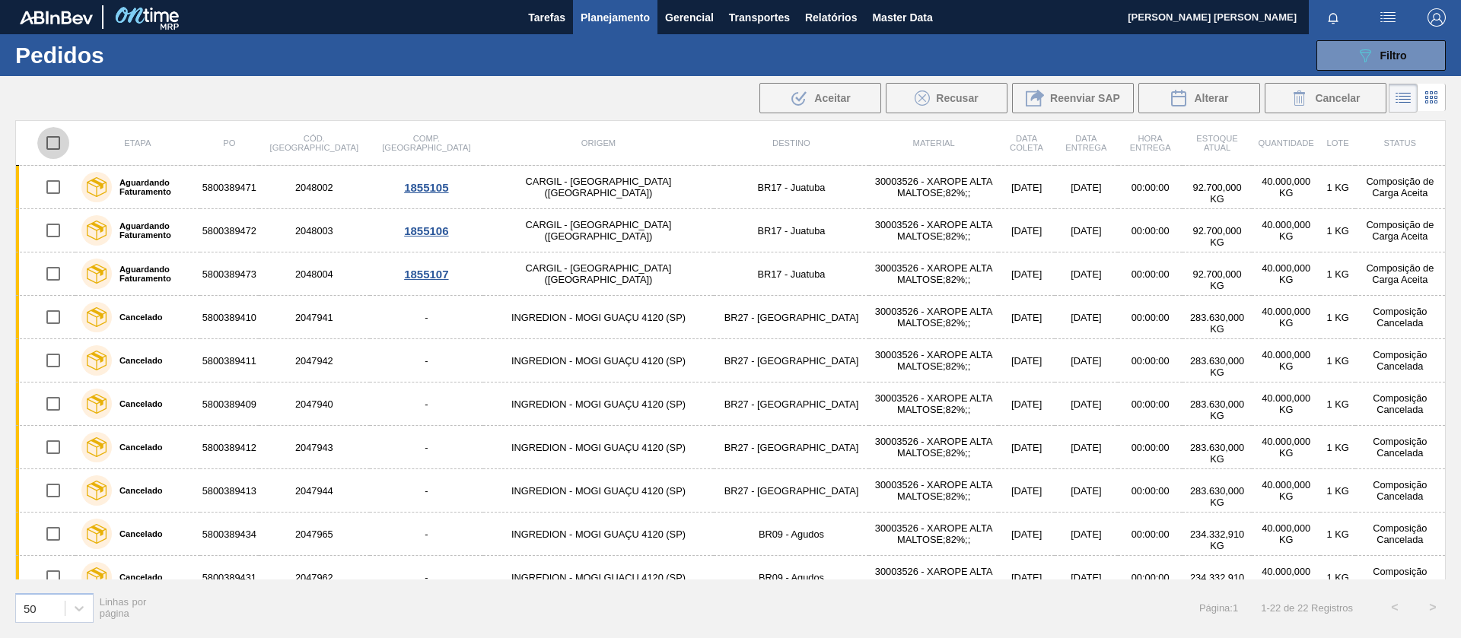
click at [50, 144] on input "checkbox" at bounding box center [53, 143] width 32 height 32
checkbox input "true"
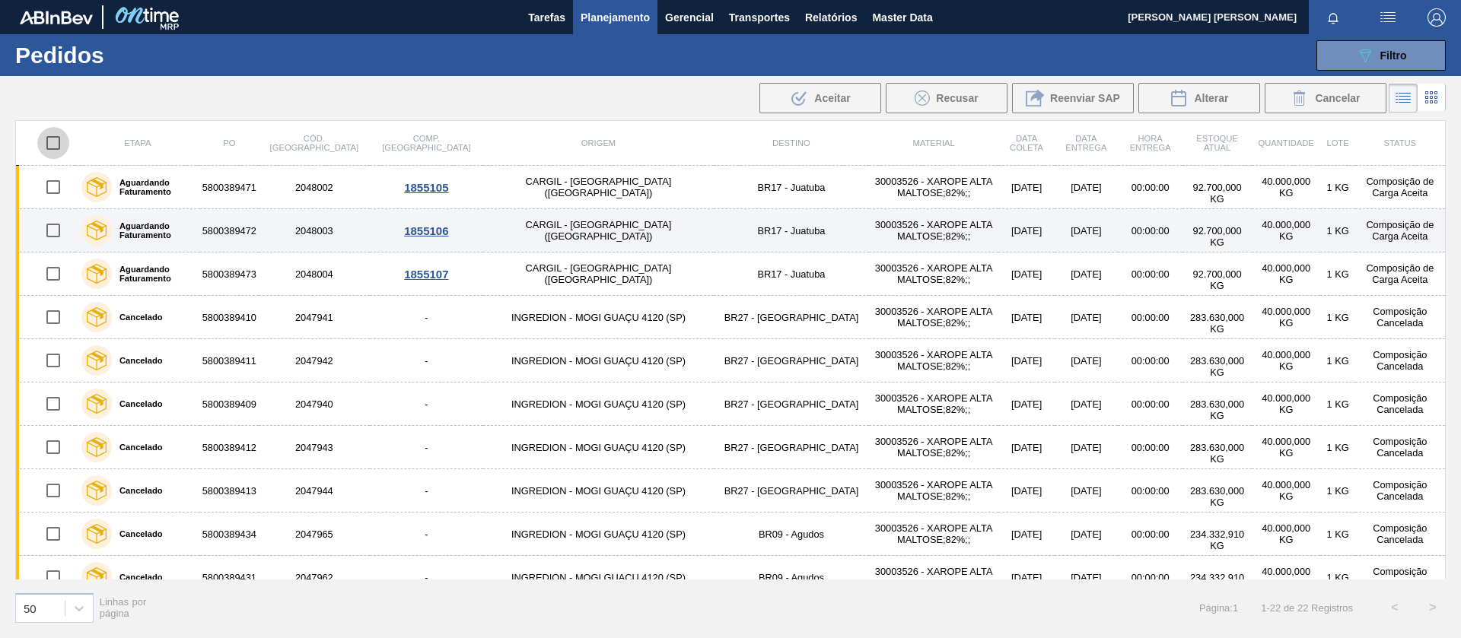
checkbox input "true"
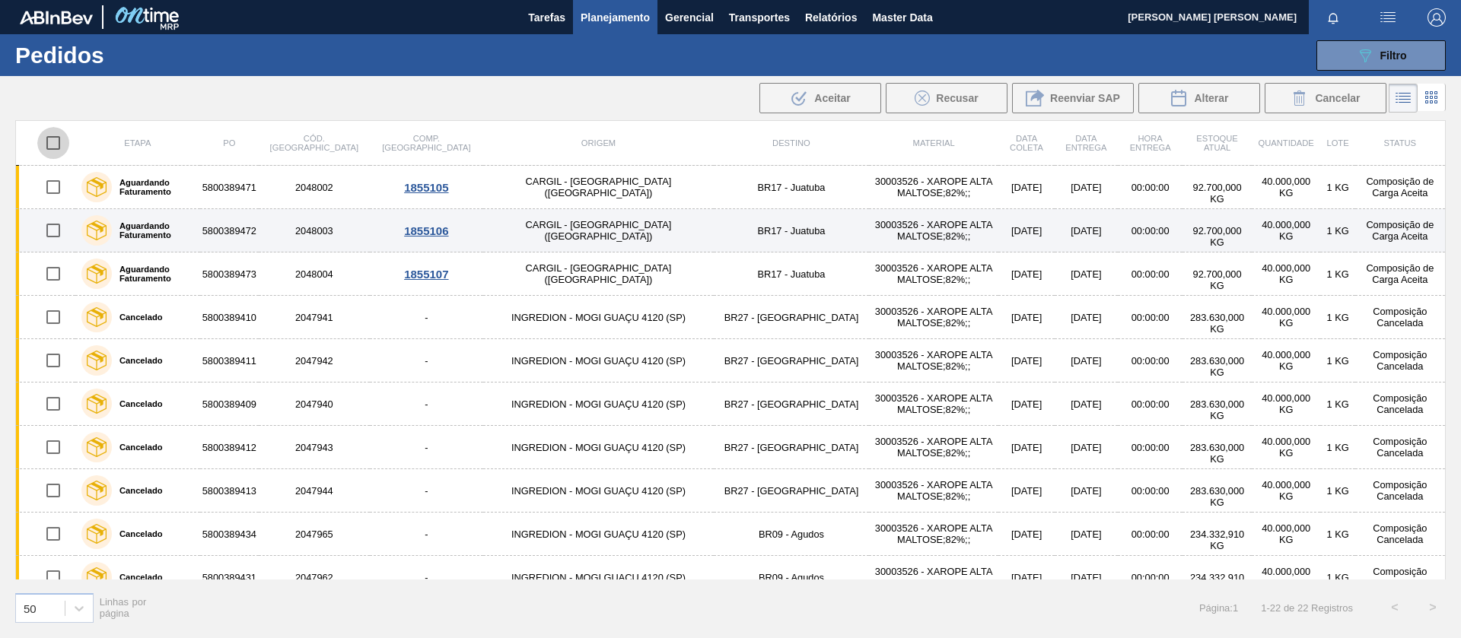
checkbox input "true"
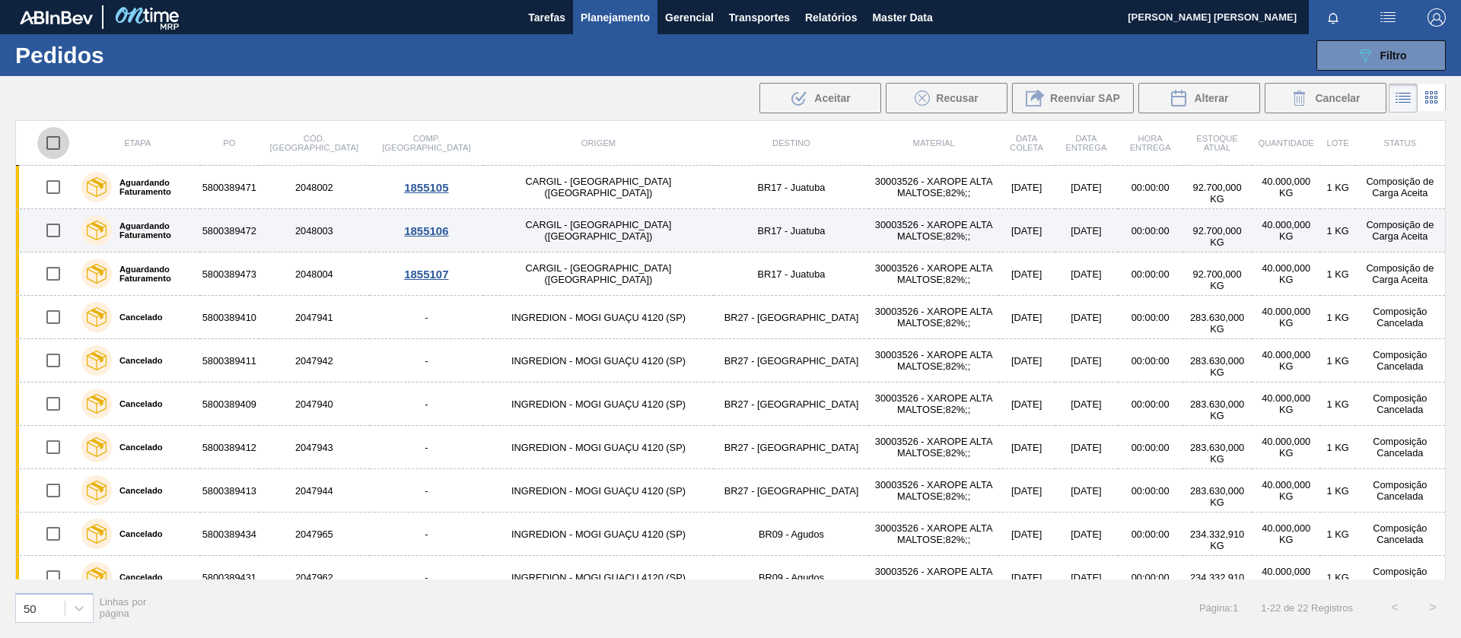
checkbox input "true"
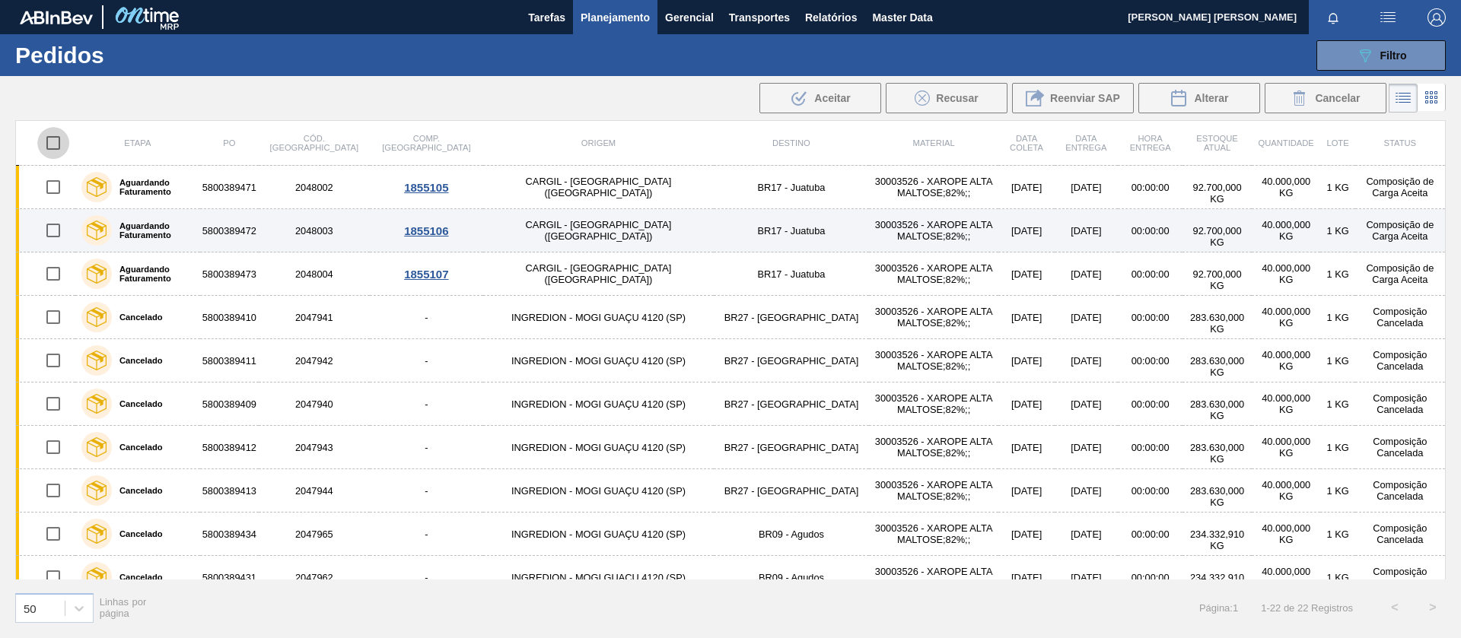
checkbox input "true"
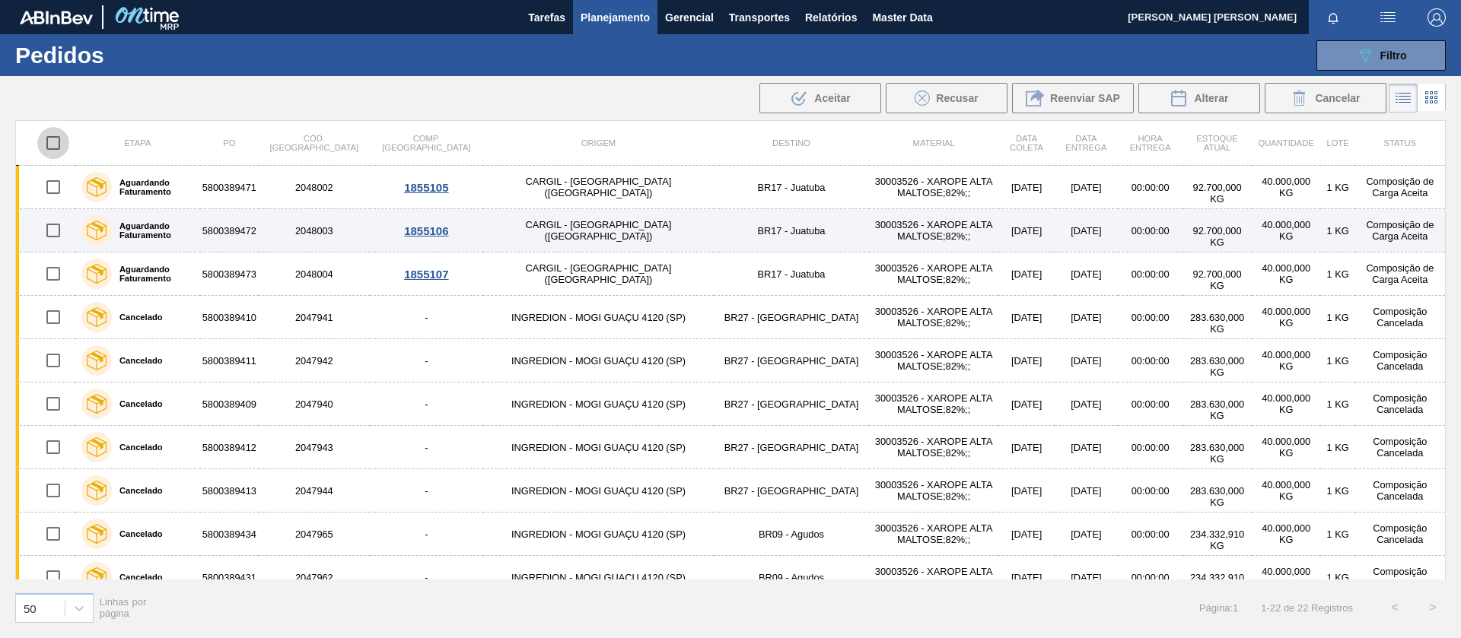
checkbox input "true"
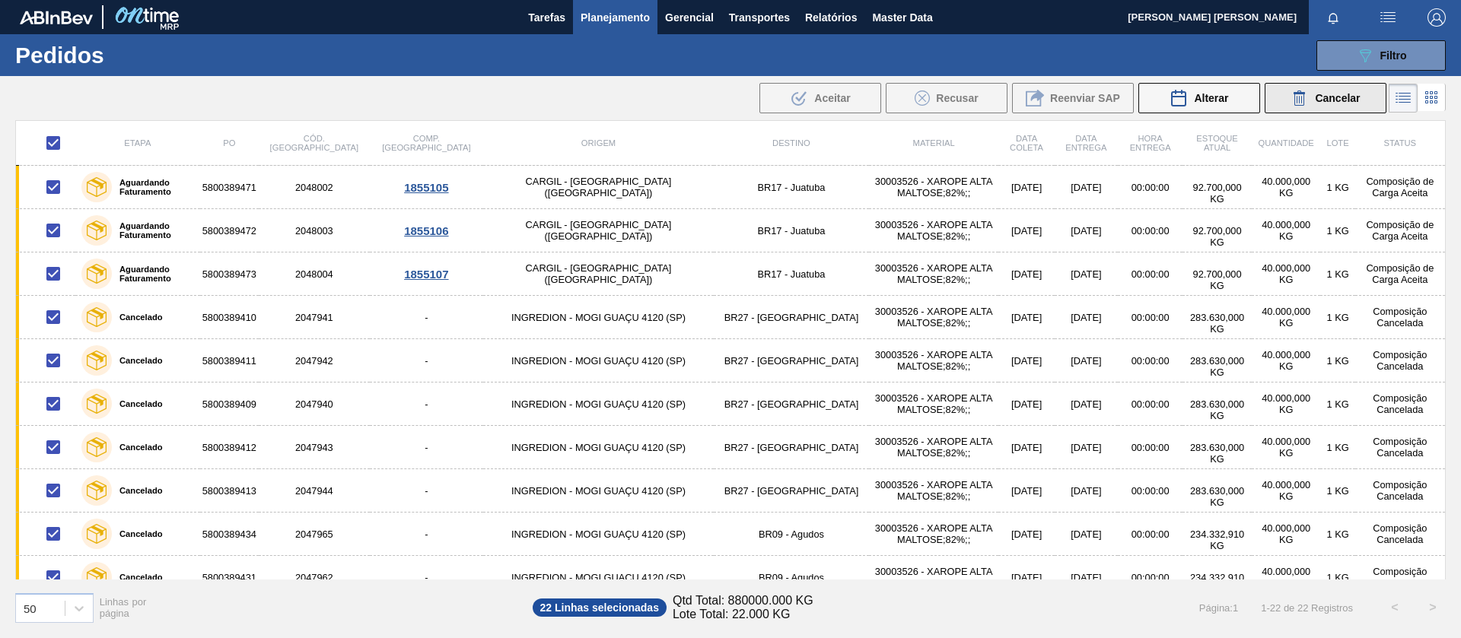
click at [1296, 97] on icon at bounding box center [1299, 98] width 18 height 18
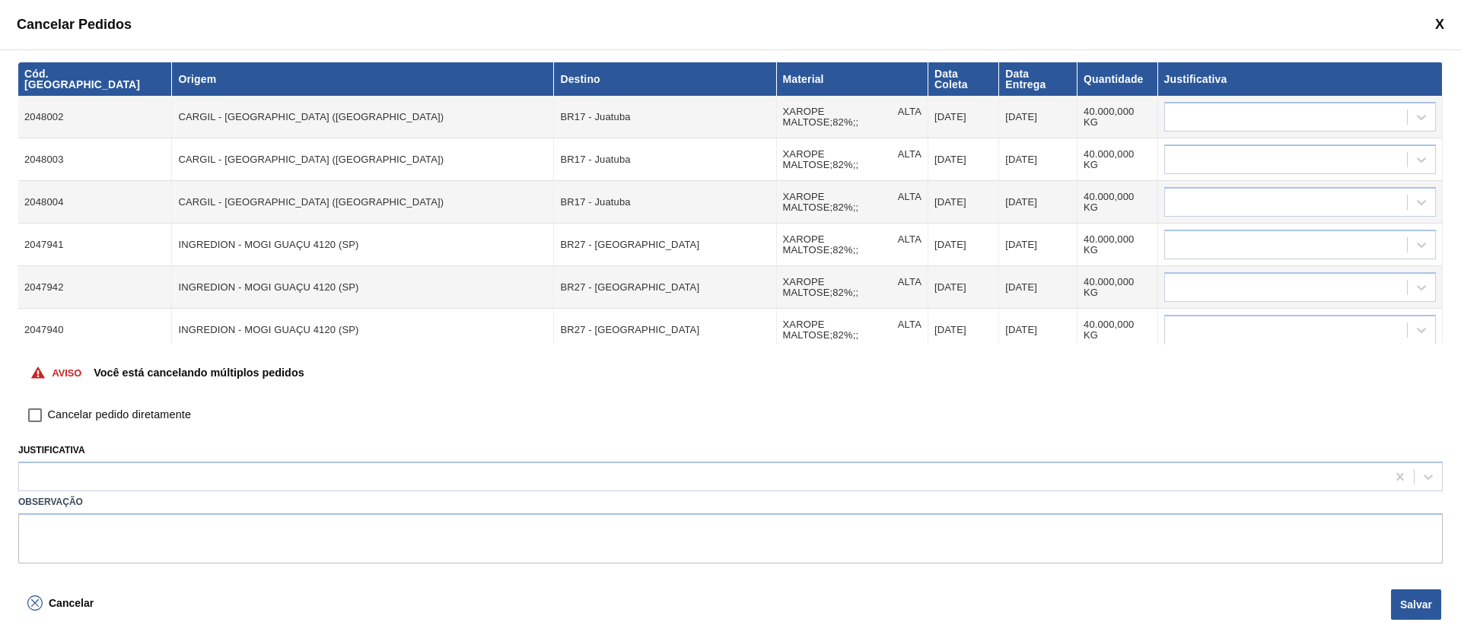
click at [44, 411] on input "Cancelar pedido diretamente" at bounding box center [35, 415] width 26 height 26
checkbox input "true"
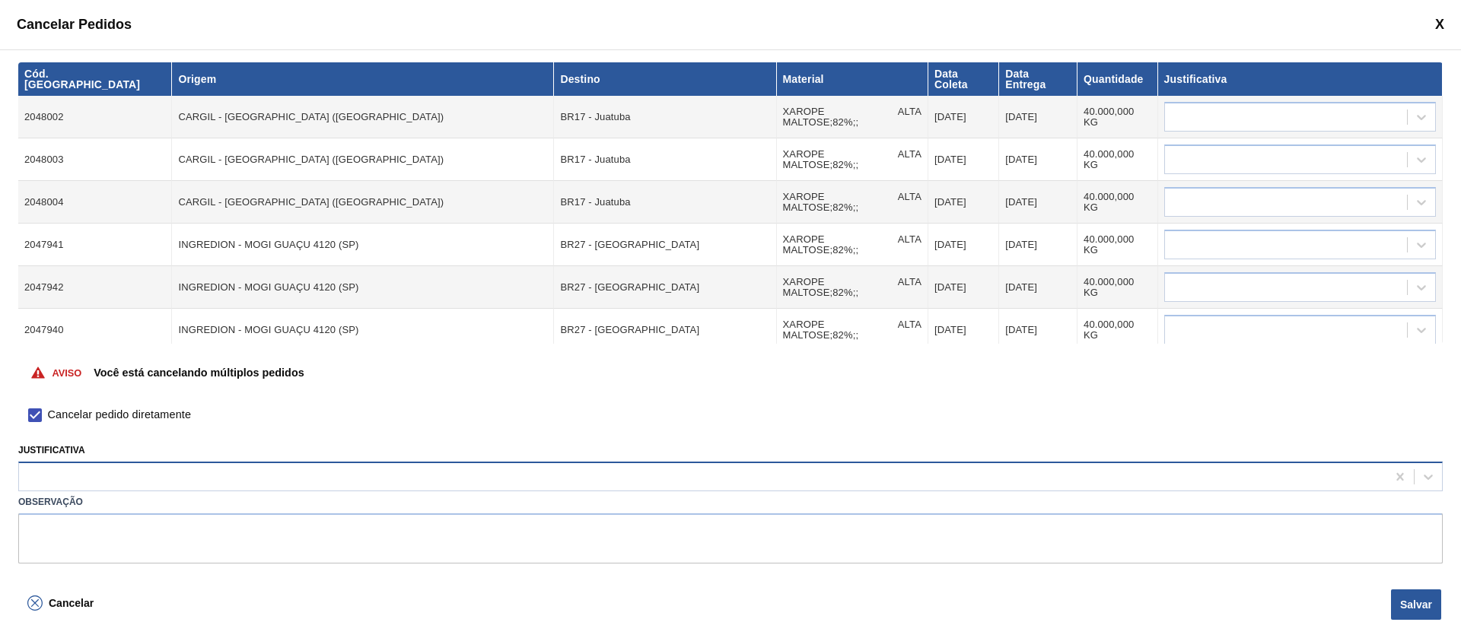
click at [126, 482] on div at bounding box center [702, 477] width 1367 height 22
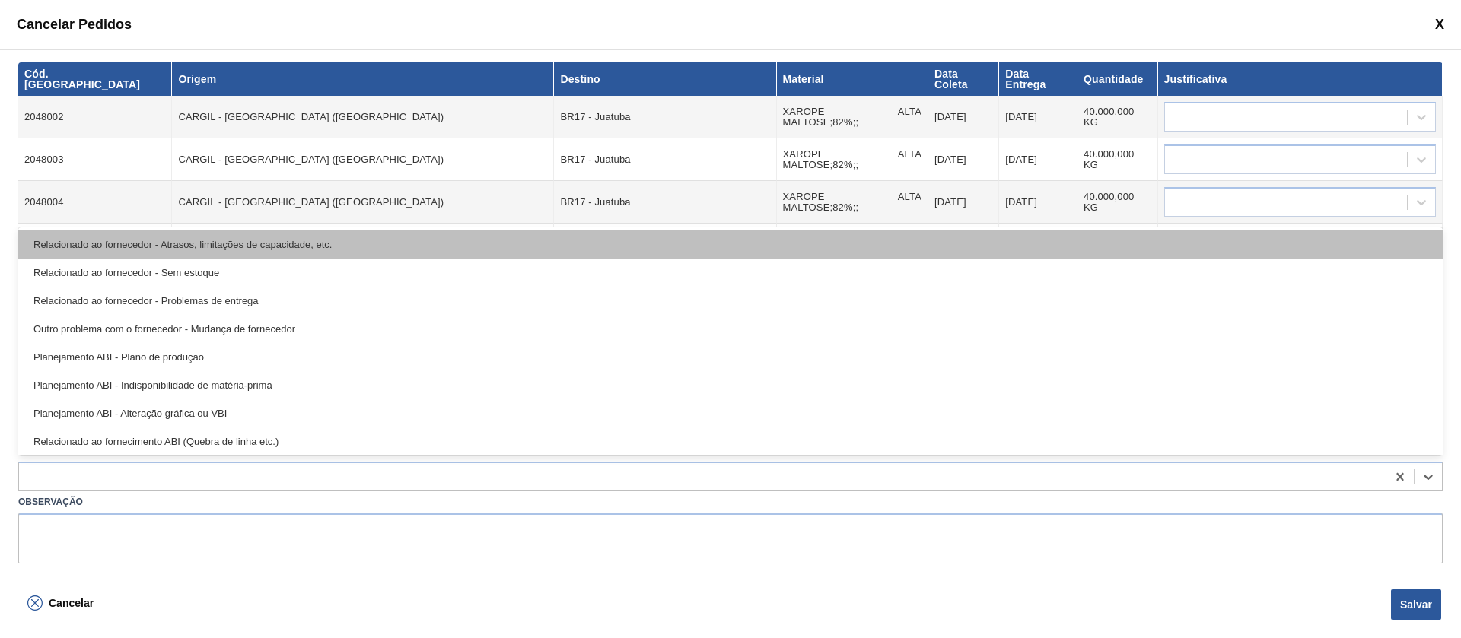
click at [202, 242] on div "Relacionado ao fornecedor - Atrasos, limitações de capacidade, etc." at bounding box center [730, 245] width 1424 height 28
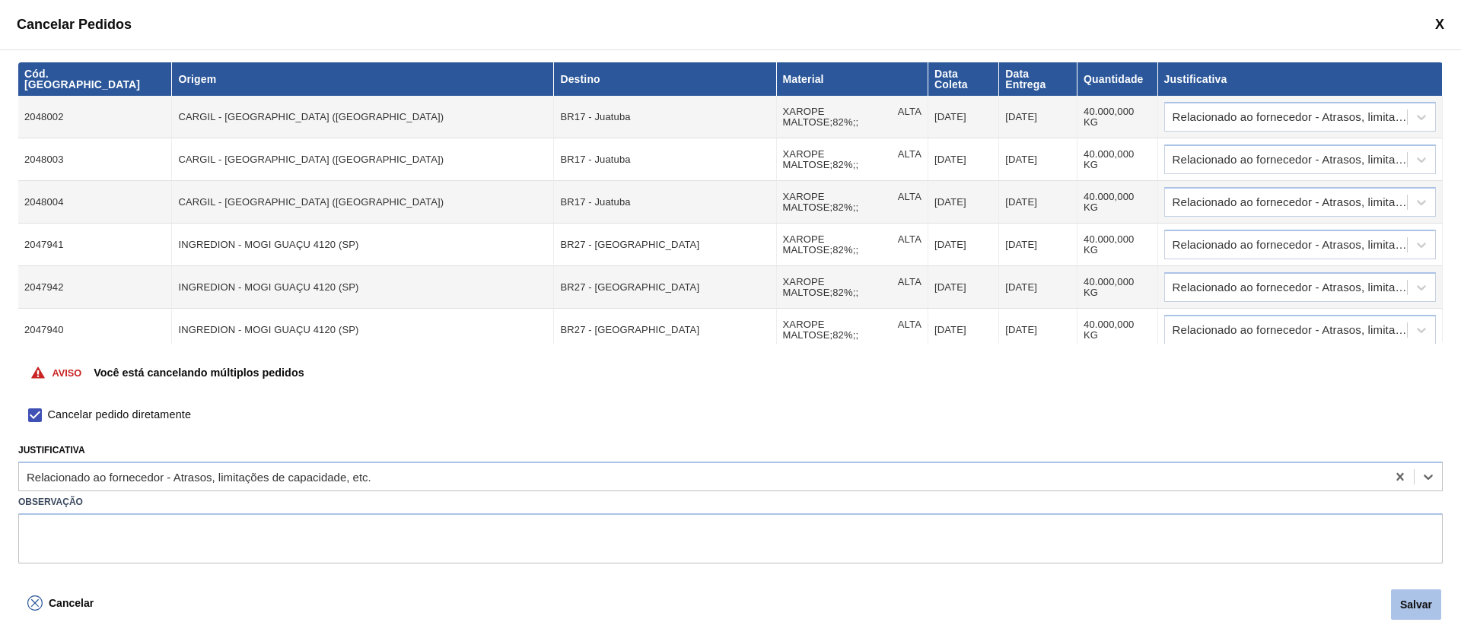
click at [1394, 611] on button "Salvar" at bounding box center [1416, 605] width 50 height 30
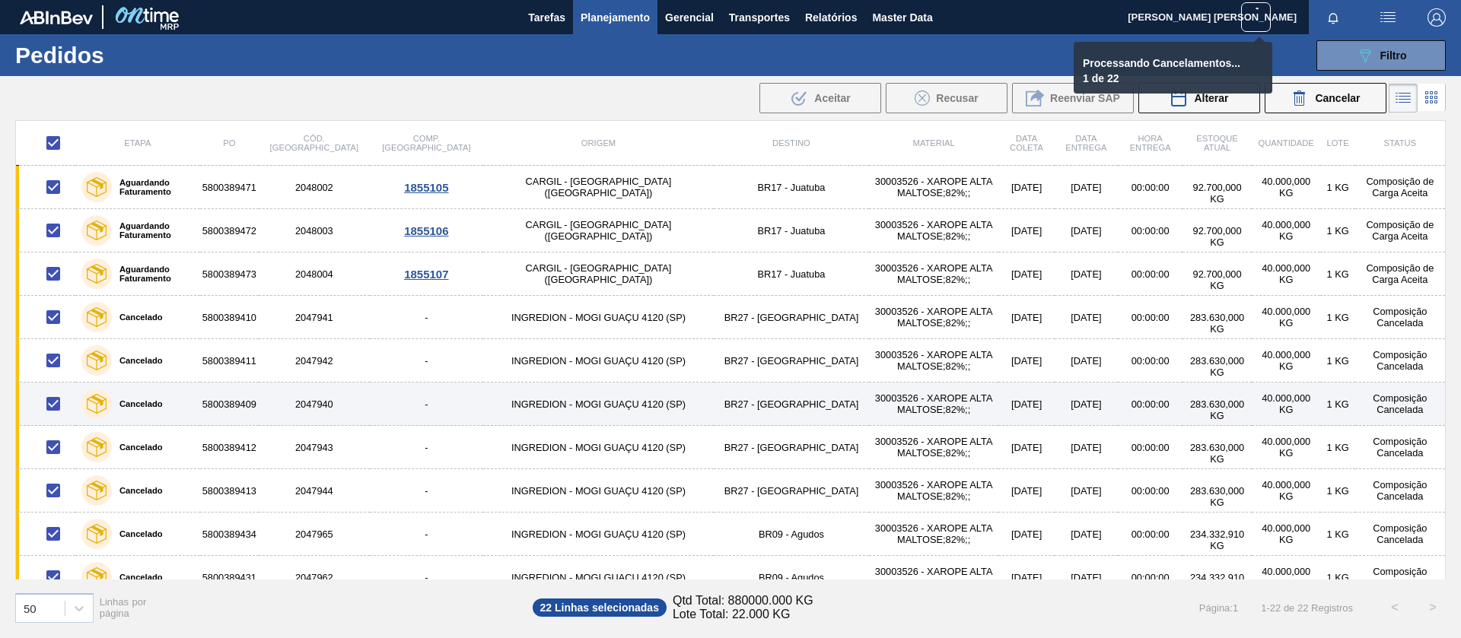
scroll to position [540, 0]
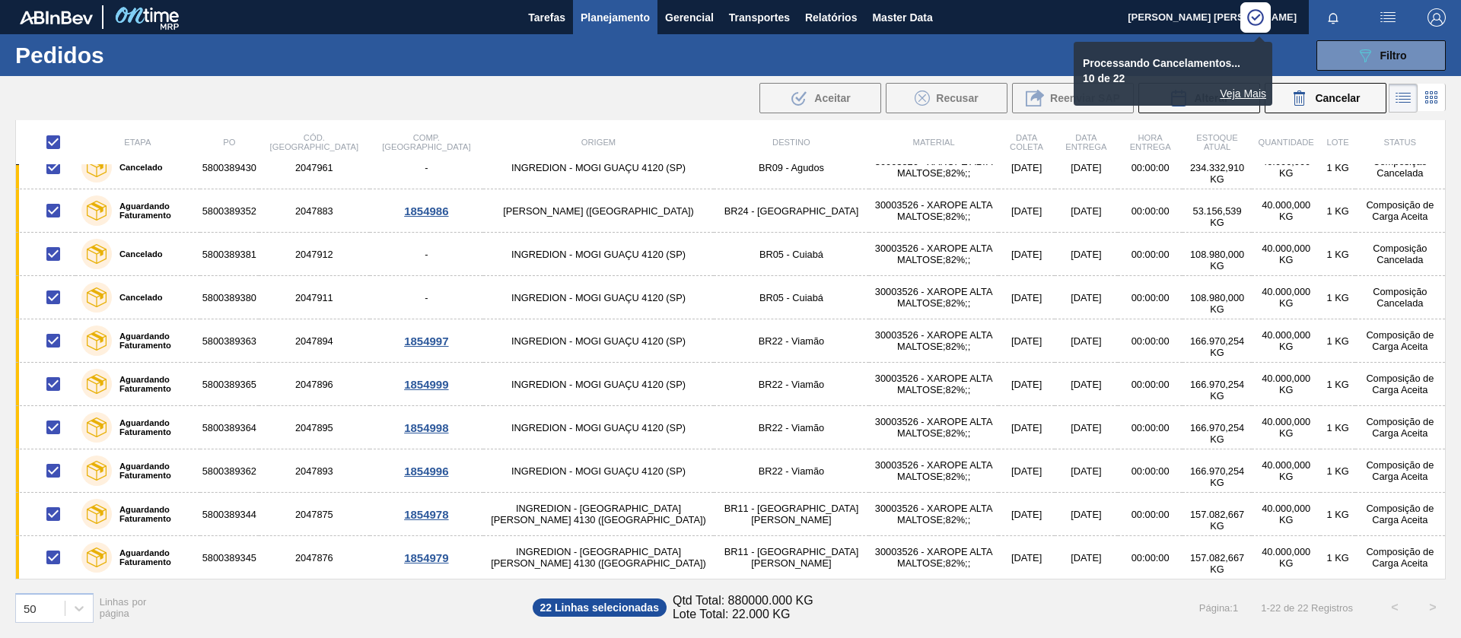
click at [622, 23] on span "Planejamento" at bounding box center [614, 17] width 69 height 18
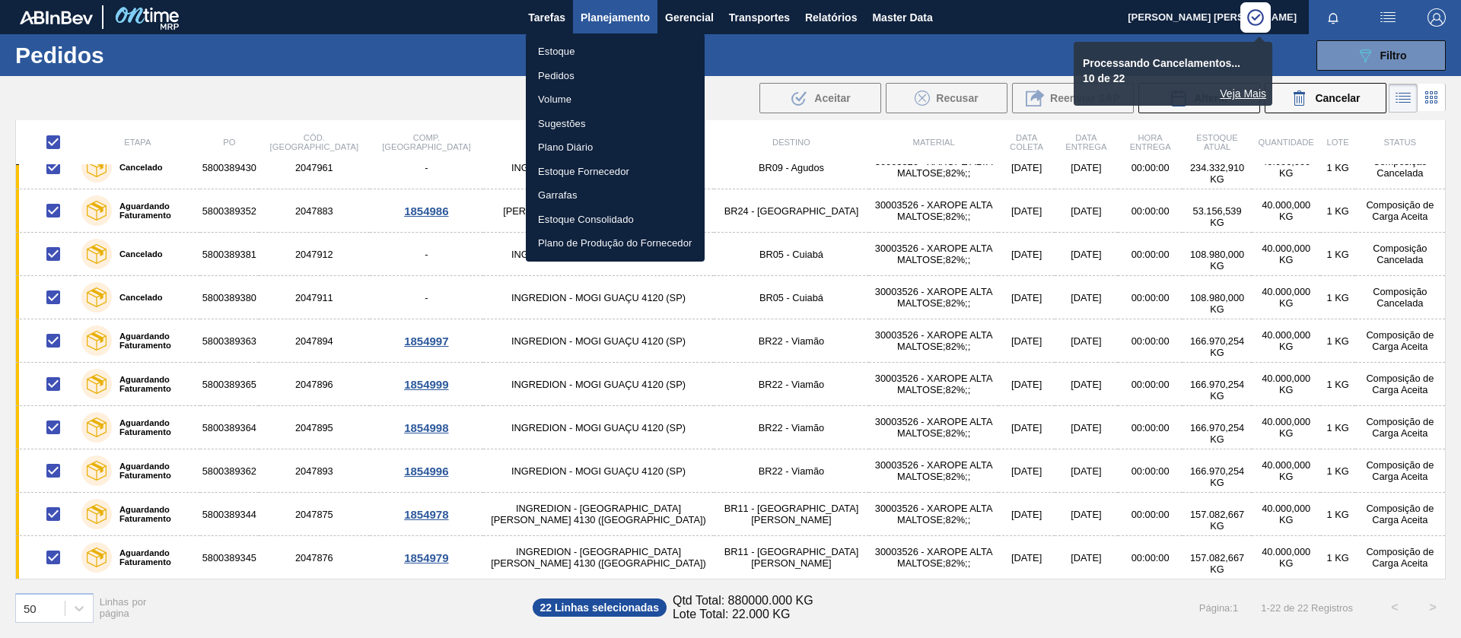
click at [566, 70] on li "Pedidos" at bounding box center [615, 76] width 179 height 24
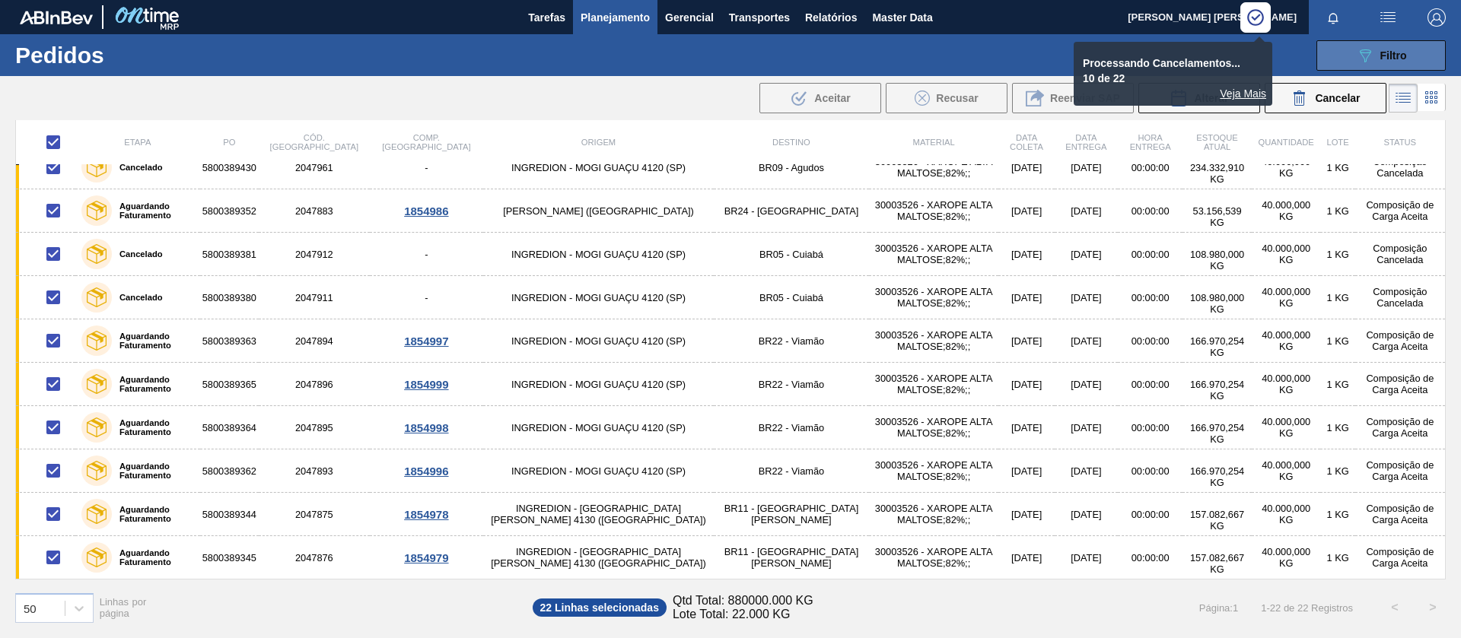
click at [1368, 64] on button "089F7B8B-B2A5-4AFE-B5C0-19BA573D28AC Filtro" at bounding box center [1380, 55] width 129 height 30
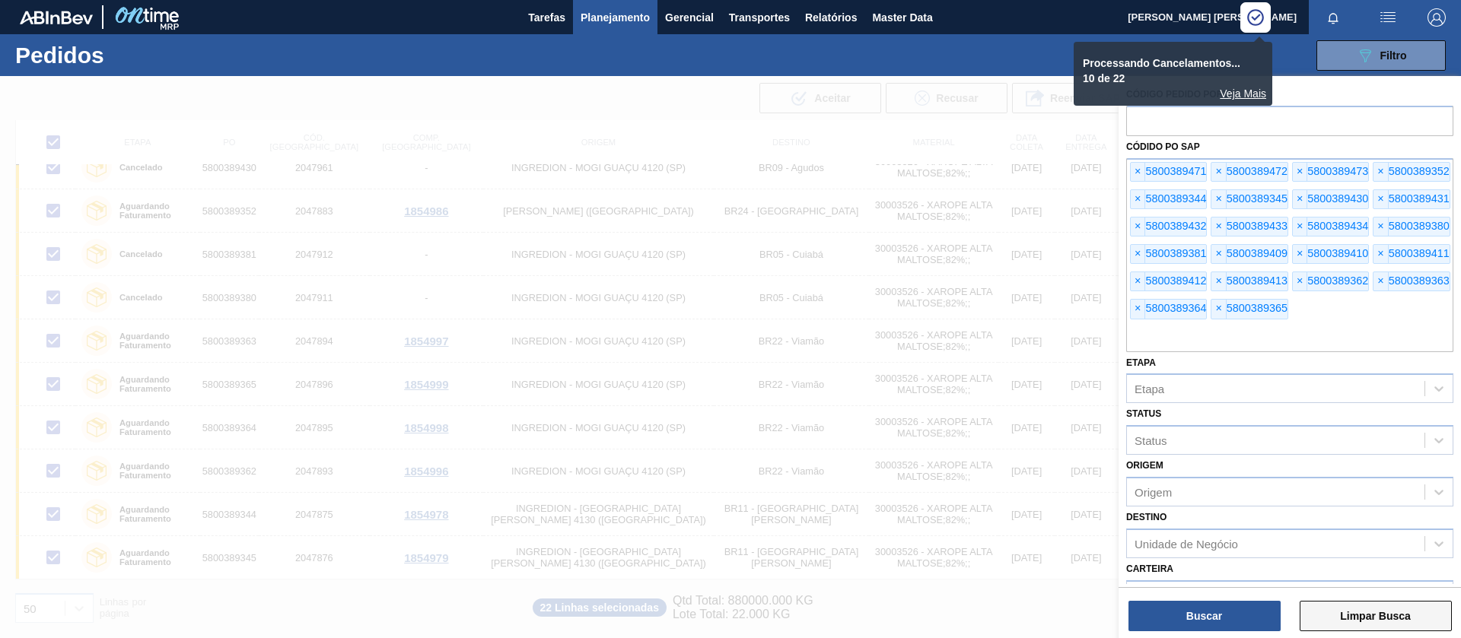
click at [1365, 612] on button "Limpar Busca" at bounding box center [1375, 616] width 152 height 30
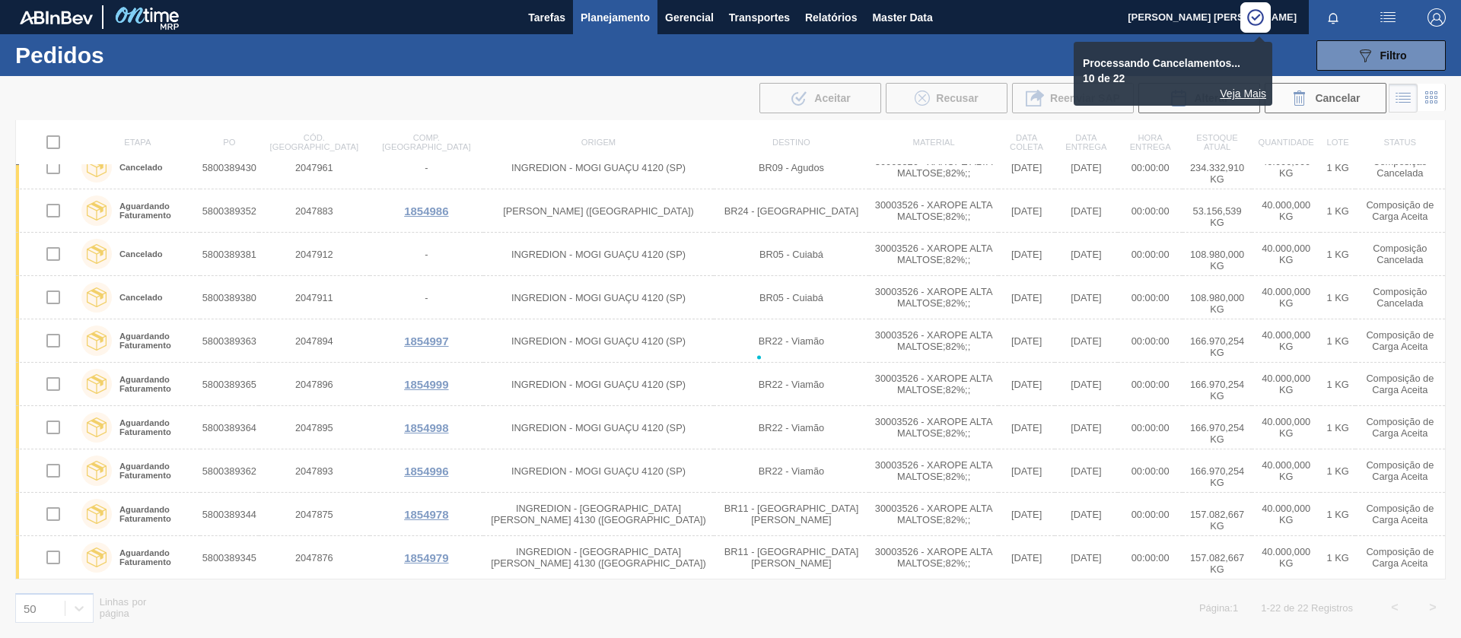
checkbox input "false"
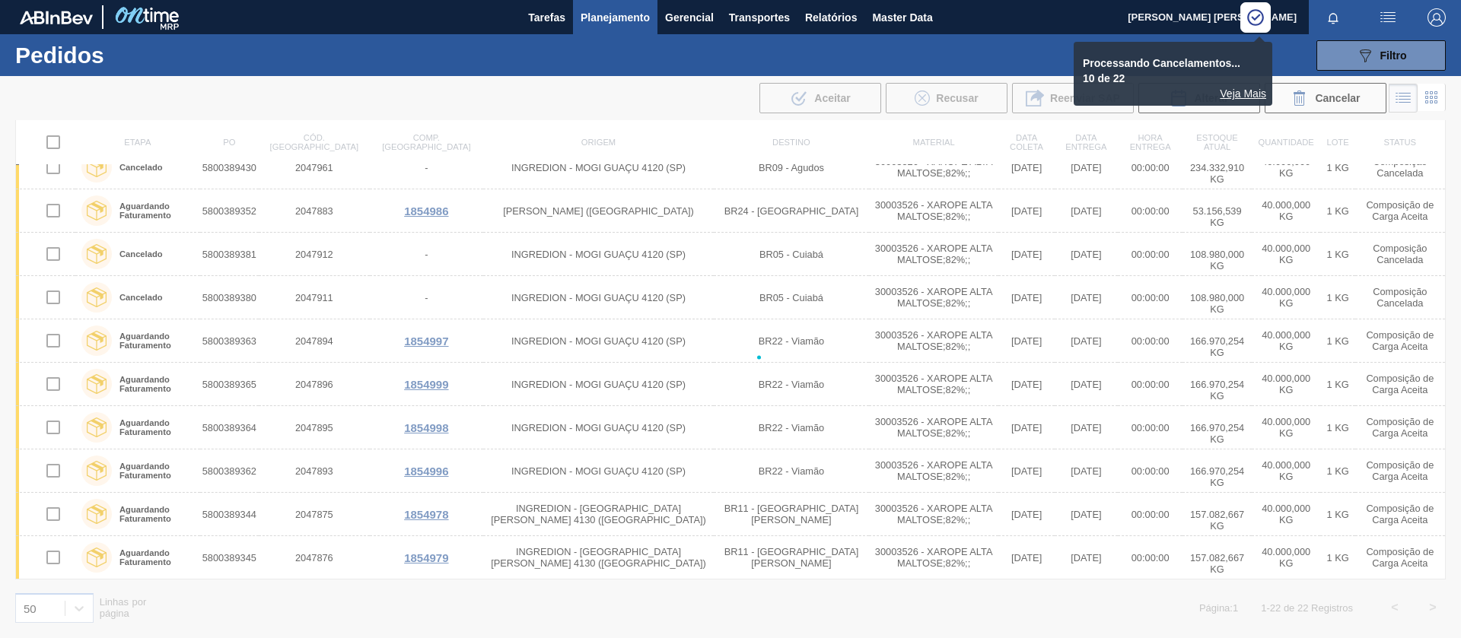
checkbox input "false"
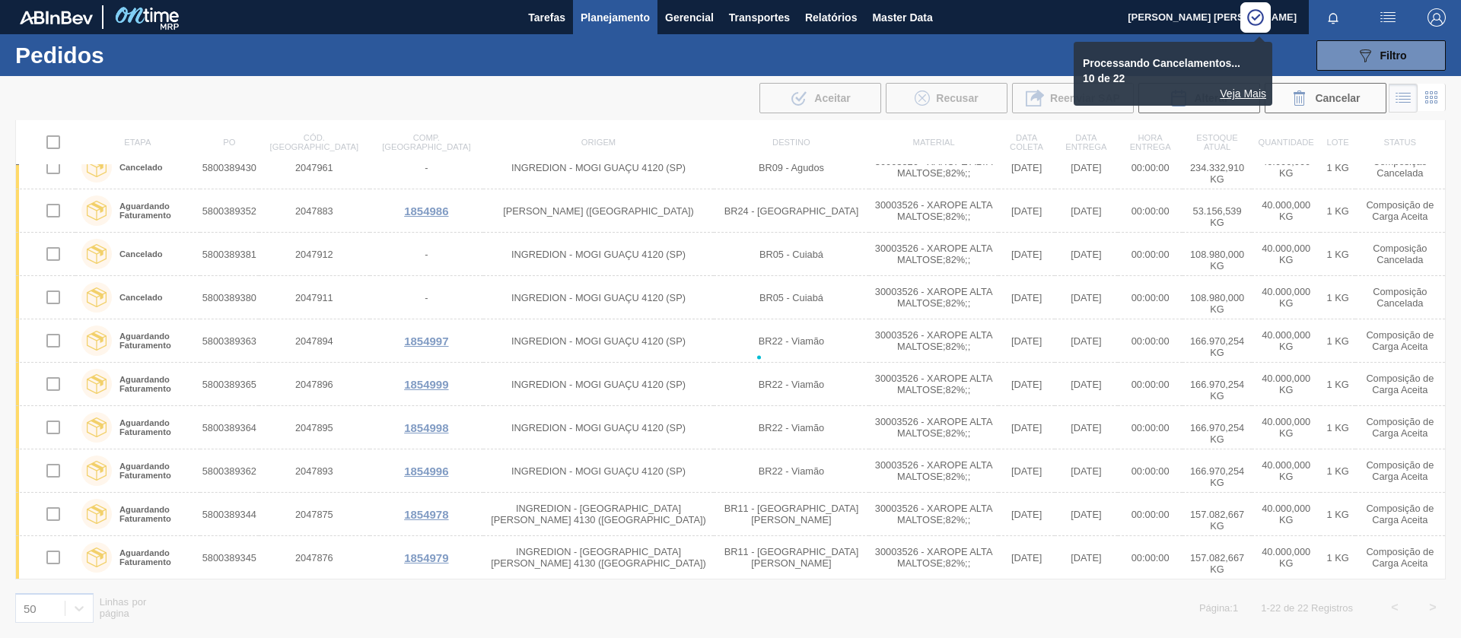
checkbox input "false"
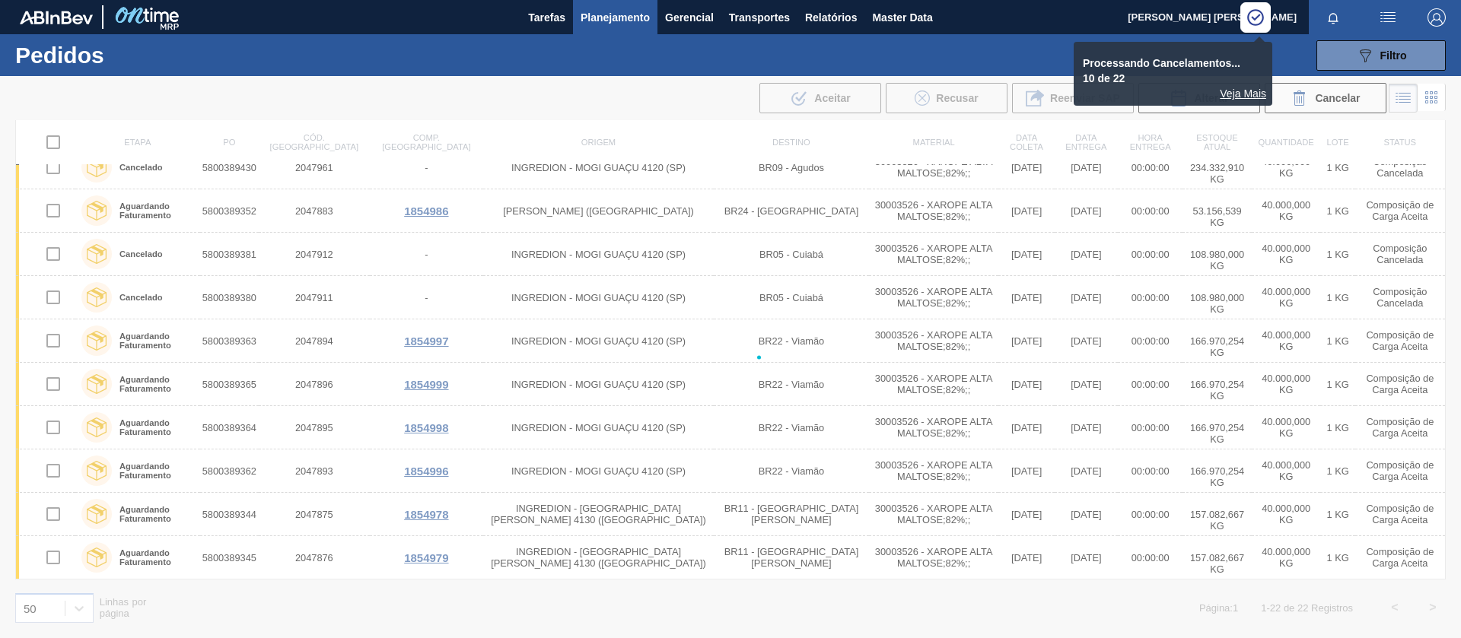
checkbox input "false"
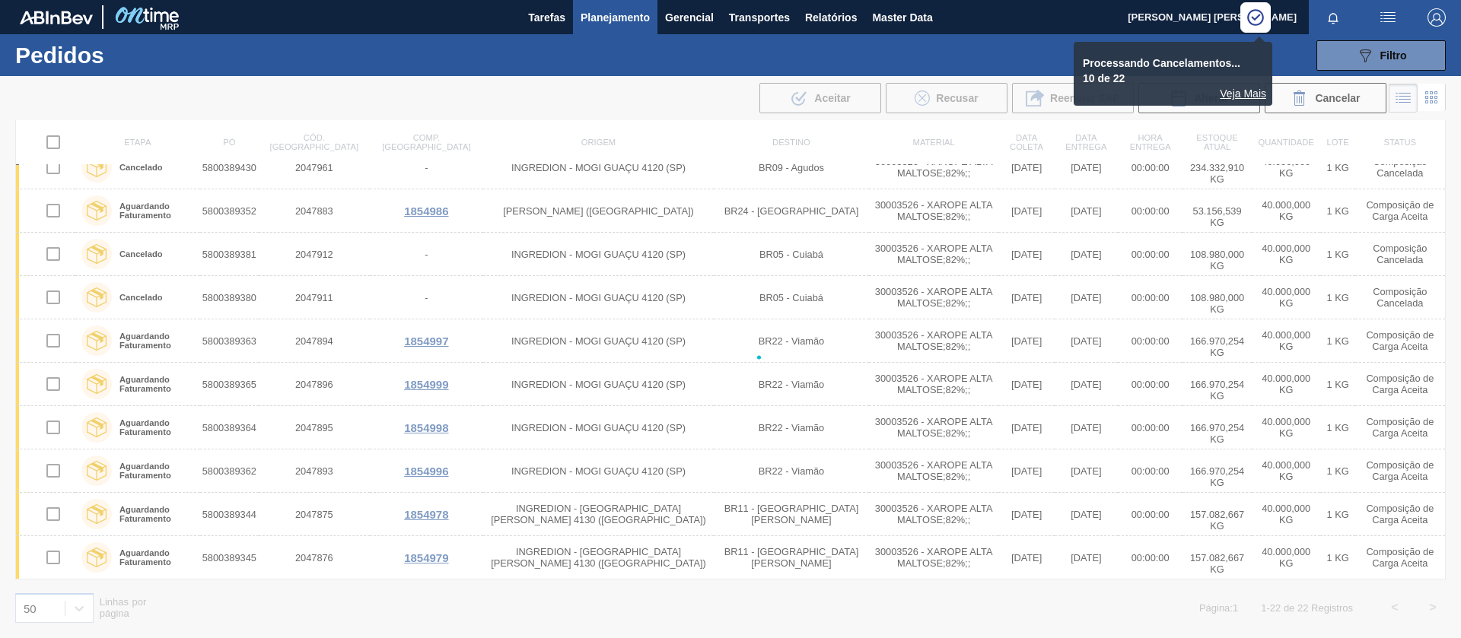
checkbox input "false"
click at [1342, 65] on button "089F7B8B-B2A5-4AFE-B5C0-19BA573D28AC Filtro" at bounding box center [1380, 55] width 129 height 30
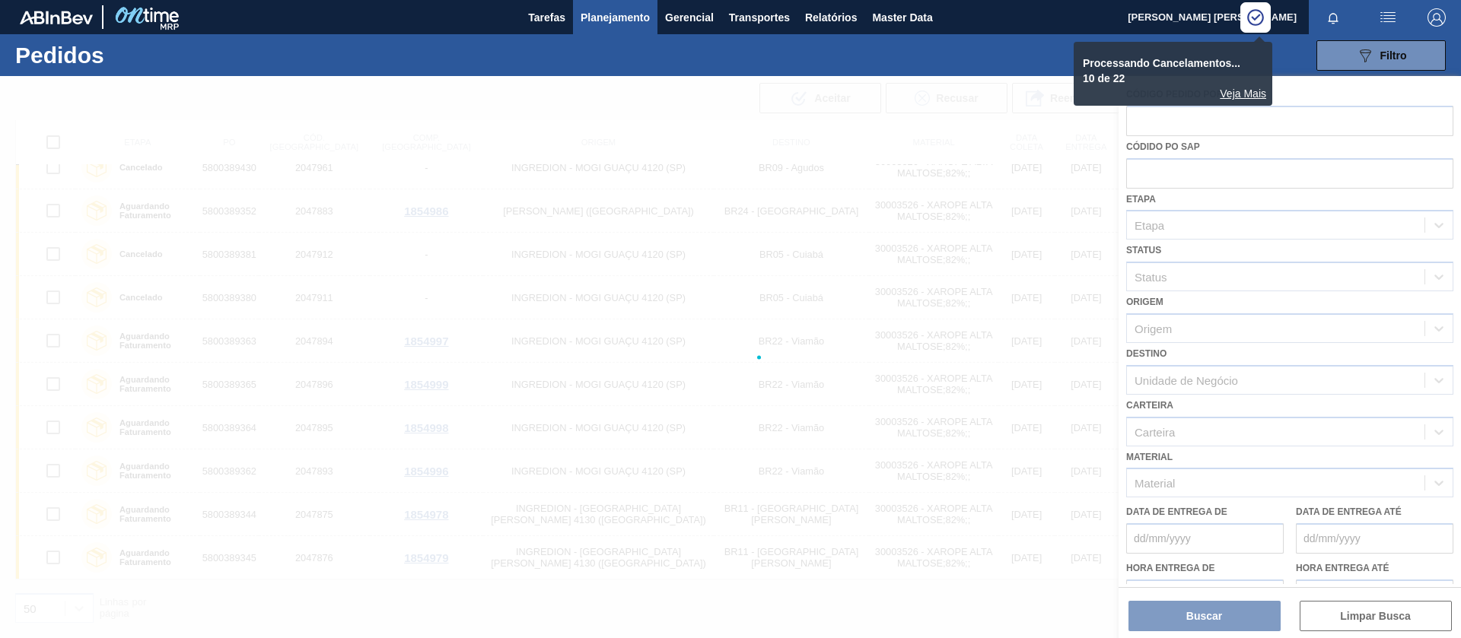
click at [1164, 154] on div at bounding box center [730, 357] width 1461 height 562
click at [1179, 130] on div at bounding box center [730, 357] width 1461 height 562
click at [1190, 137] on div at bounding box center [730, 357] width 1461 height 562
click at [1179, 170] on div at bounding box center [730, 357] width 1461 height 562
click at [1177, 175] on div at bounding box center [730, 357] width 1461 height 562
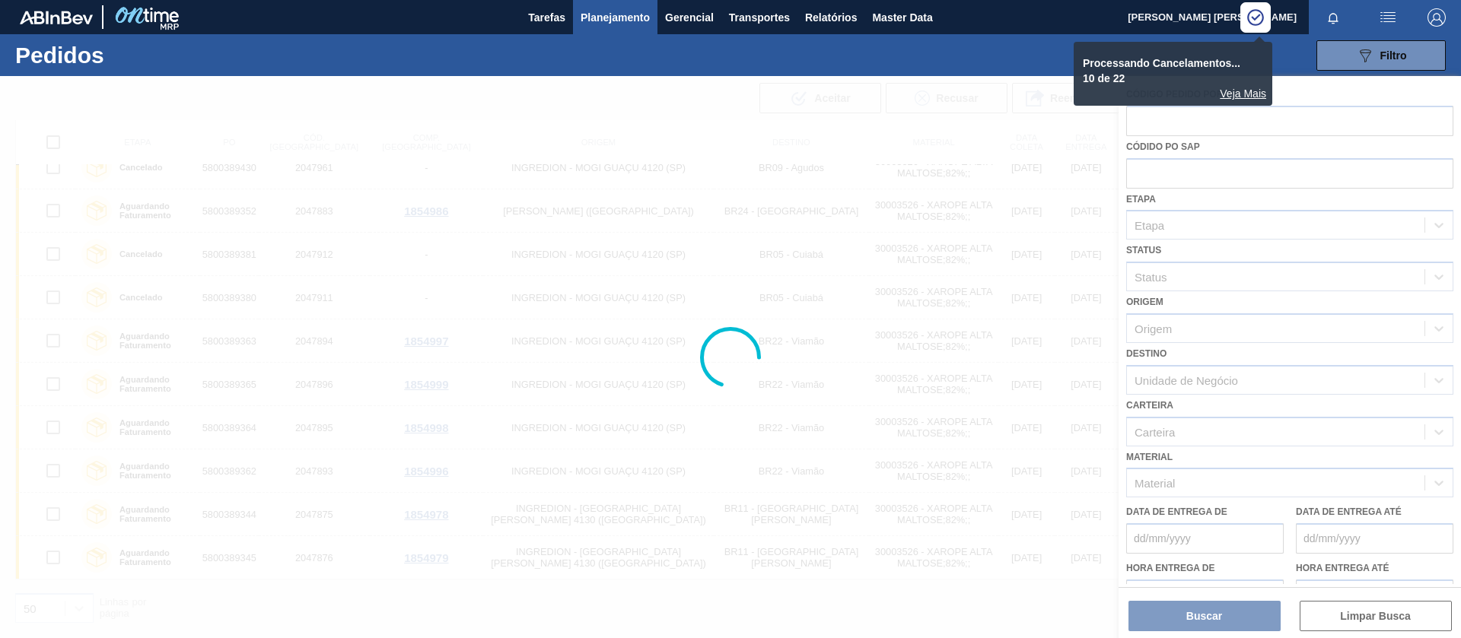
click at [1361, 609] on div at bounding box center [730, 357] width 1461 height 562
